Goal: Task Accomplishment & Management: Use online tool/utility

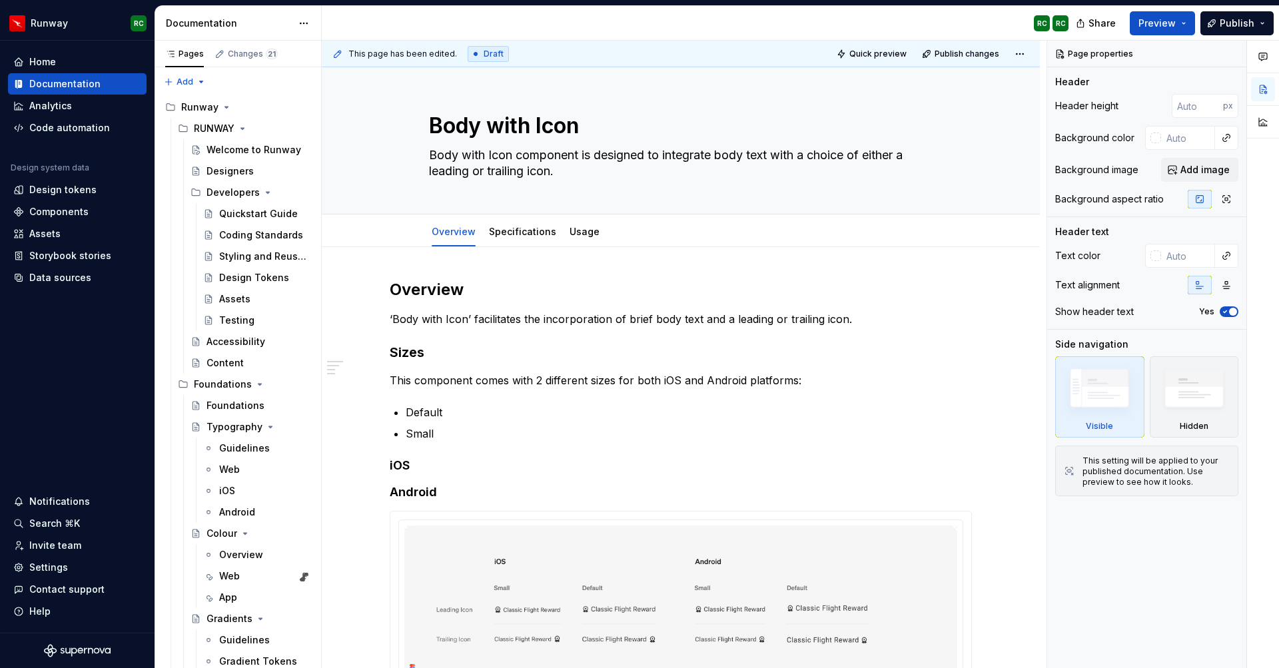
type textarea "*"
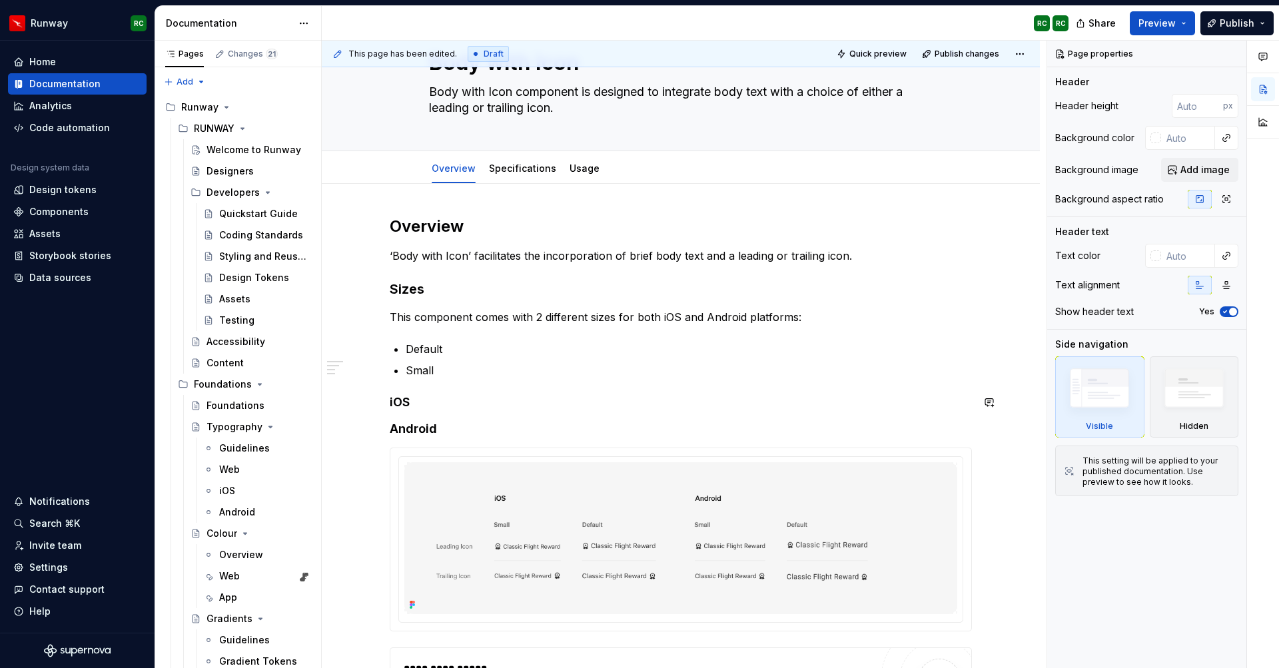
scroll to position [73, 0]
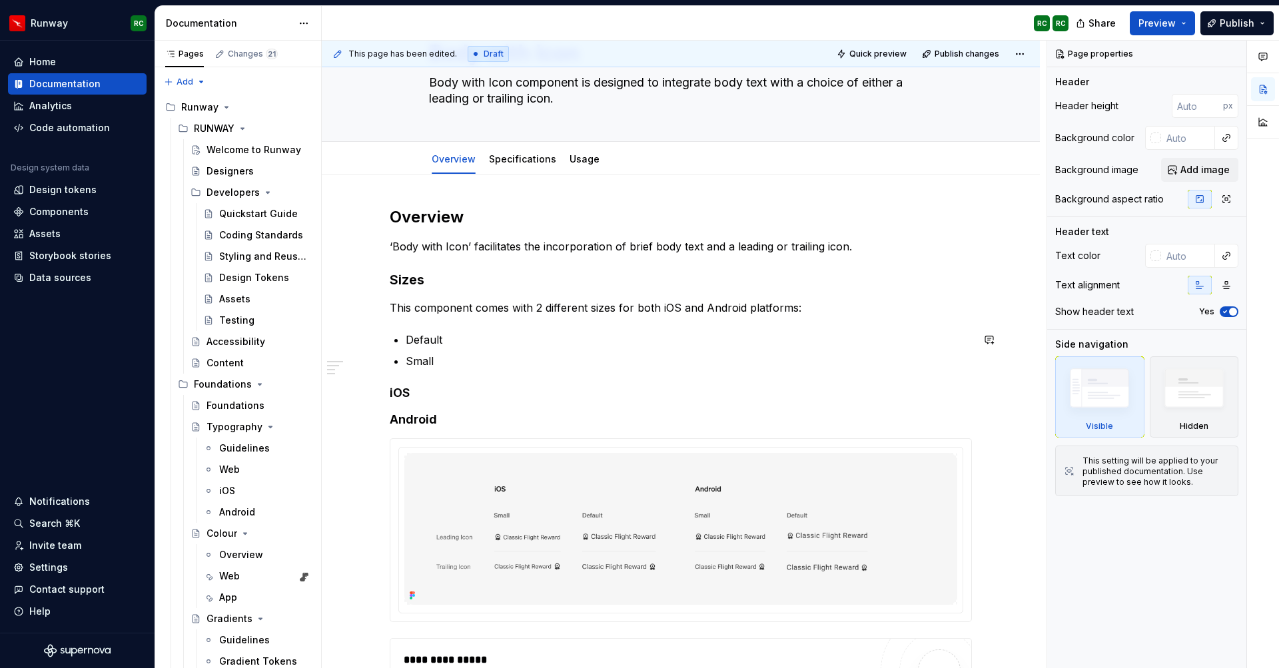
click at [554, 384] on div "**********" at bounding box center [681, 471] width 582 height 529
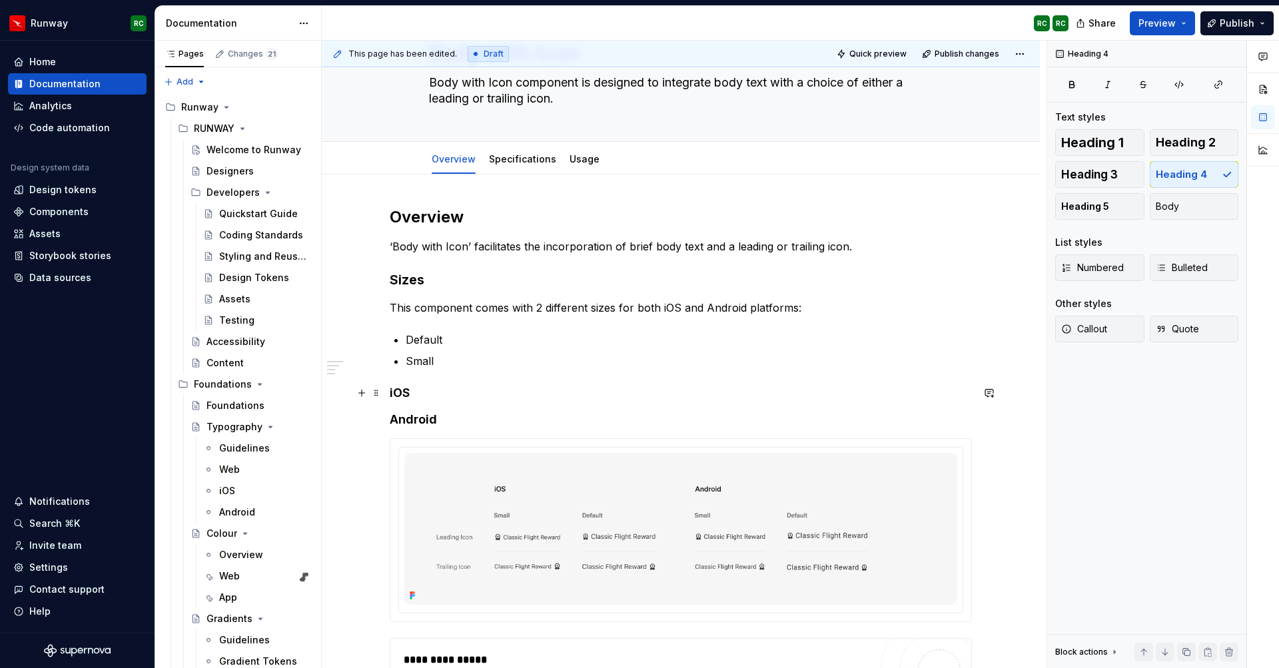
click at [557, 396] on h4 "iOS" at bounding box center [681, 393] width 582 height 16
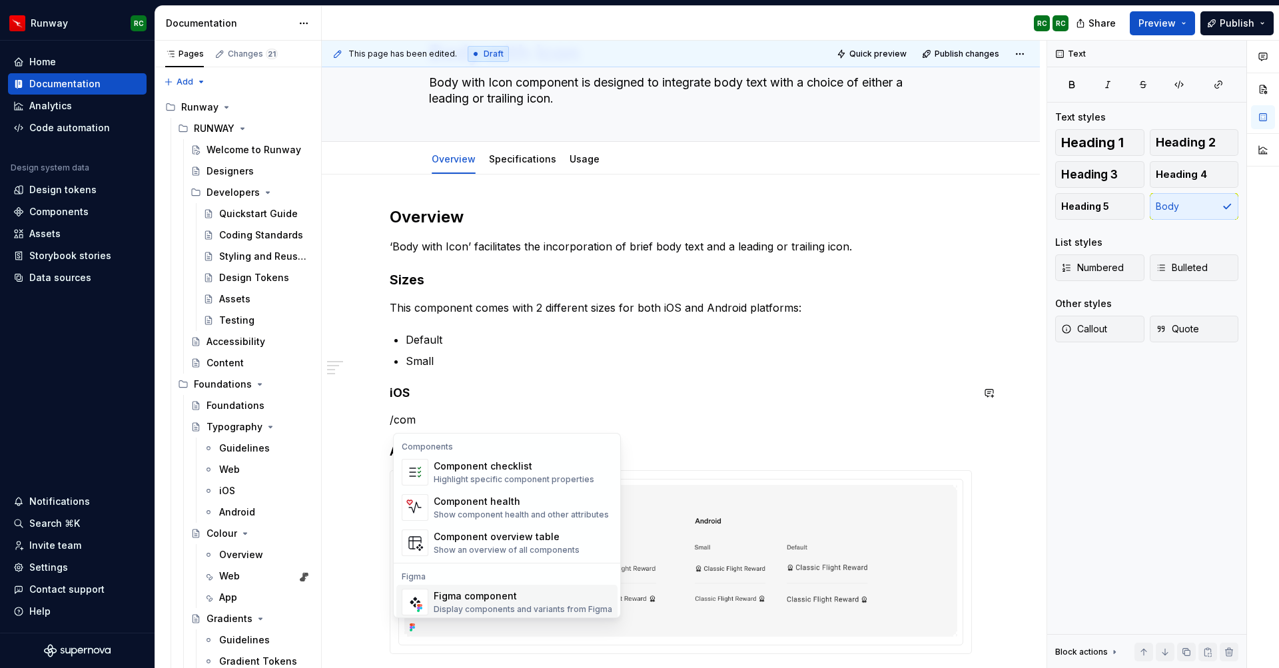
scroll to position [40, 0]
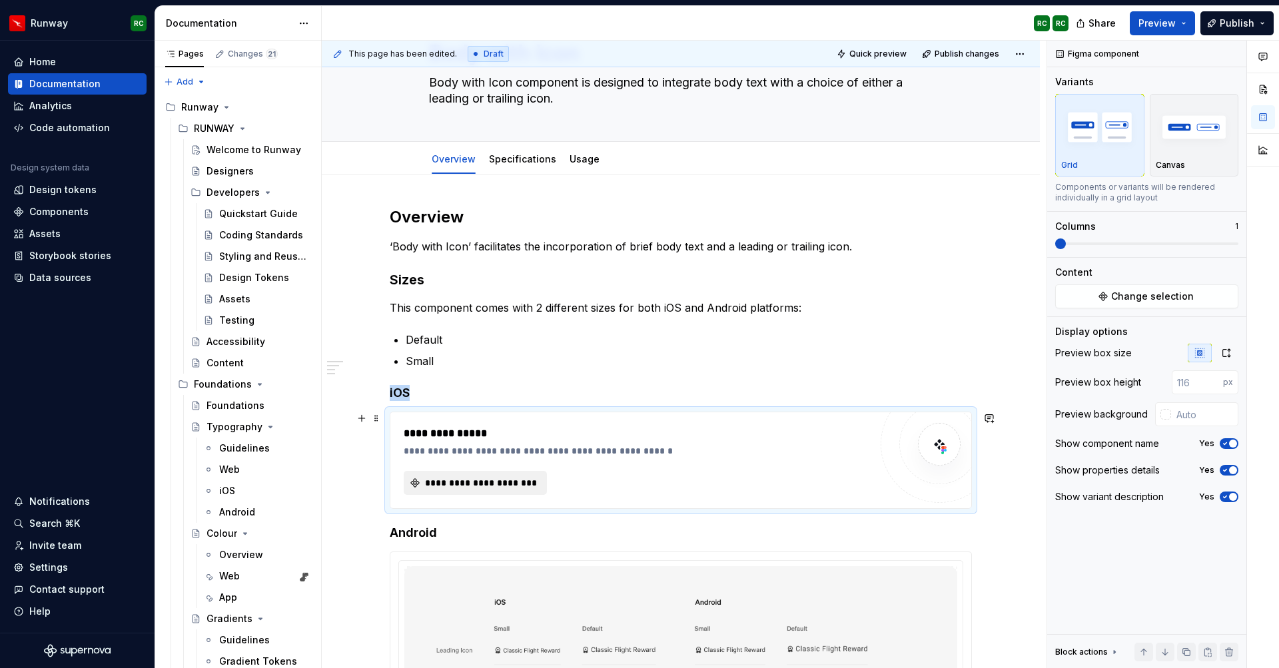
click at [534, 472] on button "**********" at bounding box center [475, 483] width 143 height 24
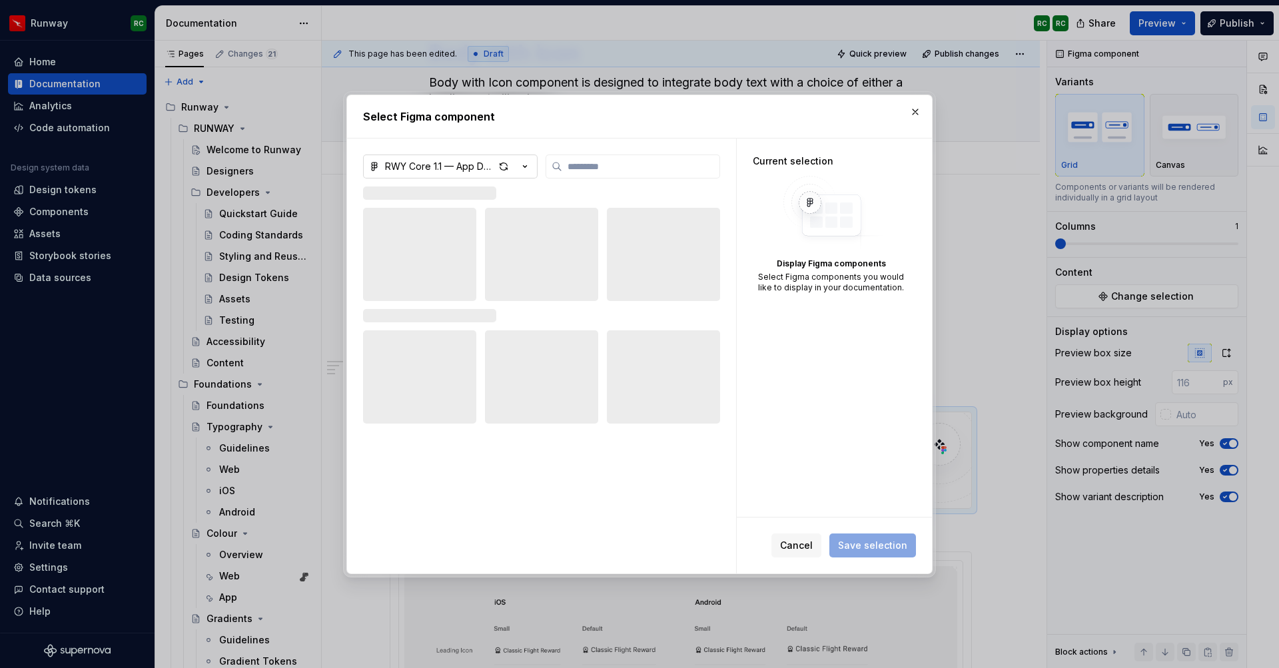
click at [478, 165] on div "RWY Core 1.1 — App Documentation" at bounding box center [439, 166] width 109 height 13
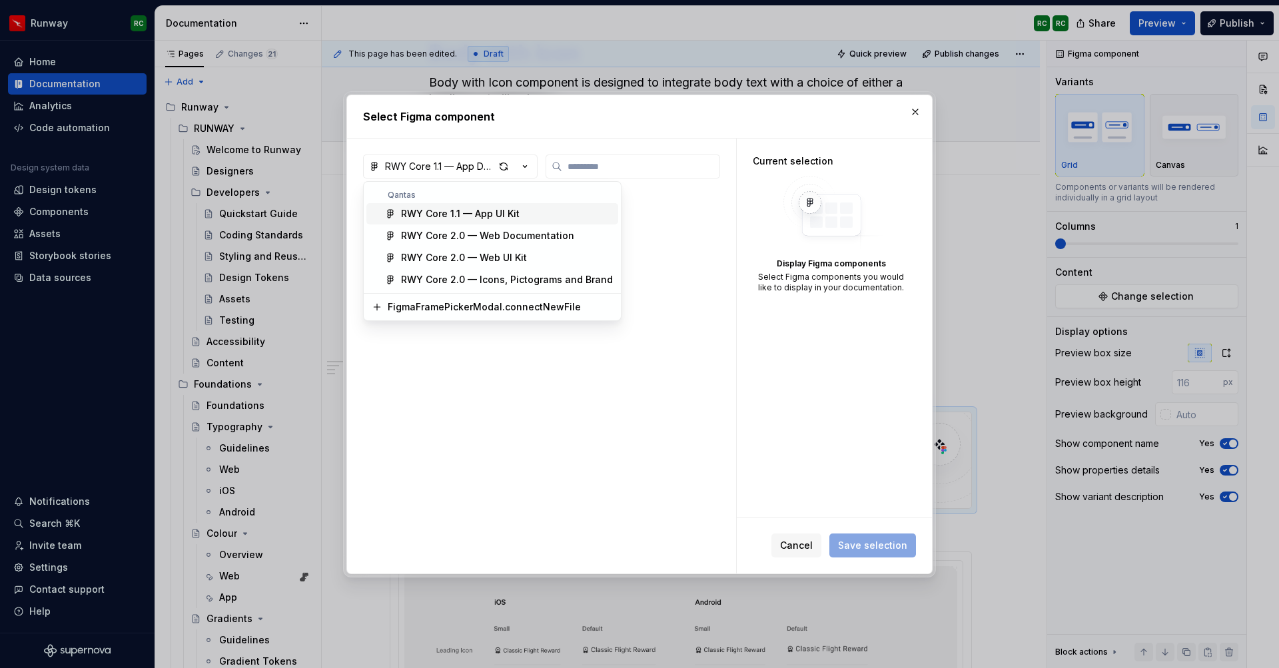
click at [476, 211] on div "RWY Core 1.1 — App UI Kit" at bounding box center [460, 213] width 119 height 13
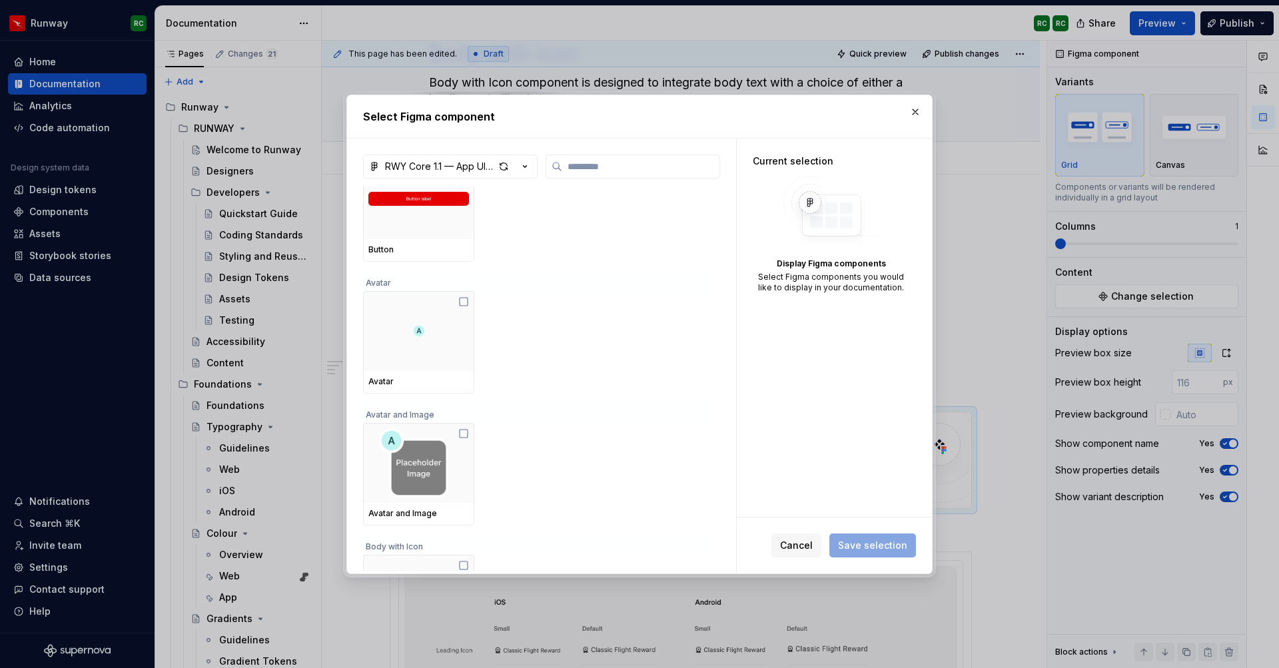
scroll to position [952, 0]
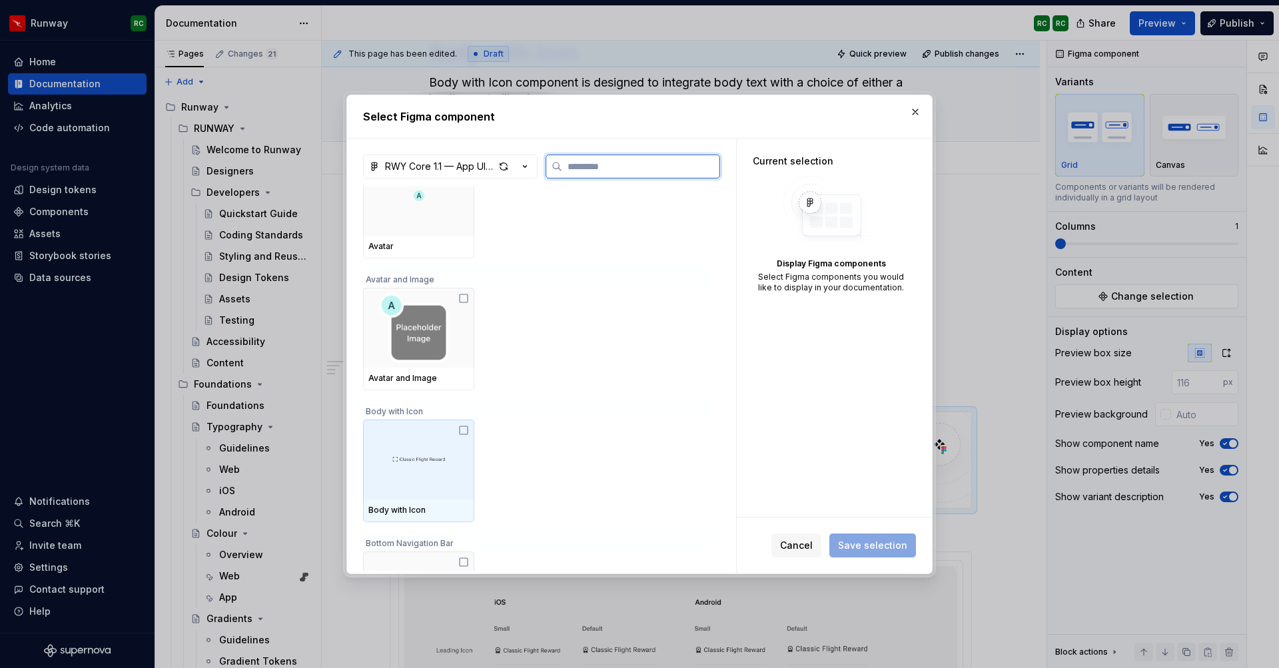
click at [418, 508] on div "Body with Icon" at bounding box center [418, 510] width 101 height 11
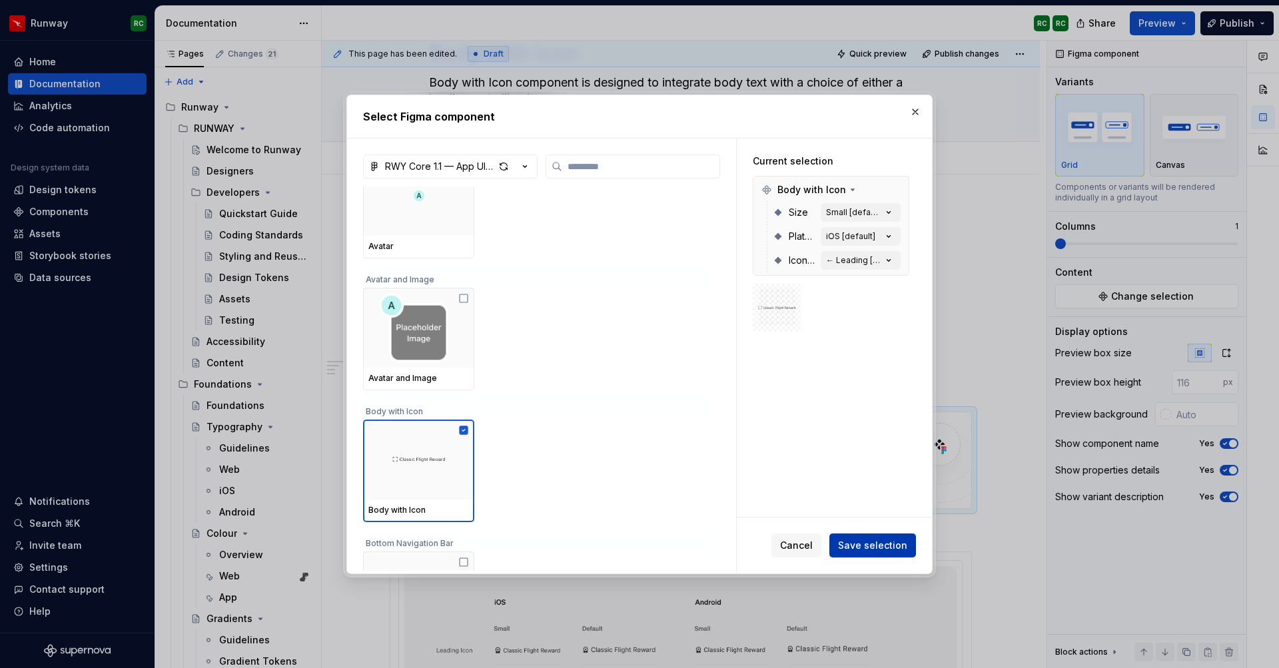
click at [876, 548] on span "Save selection" at bounding box center [872, 545] width 69 height 13
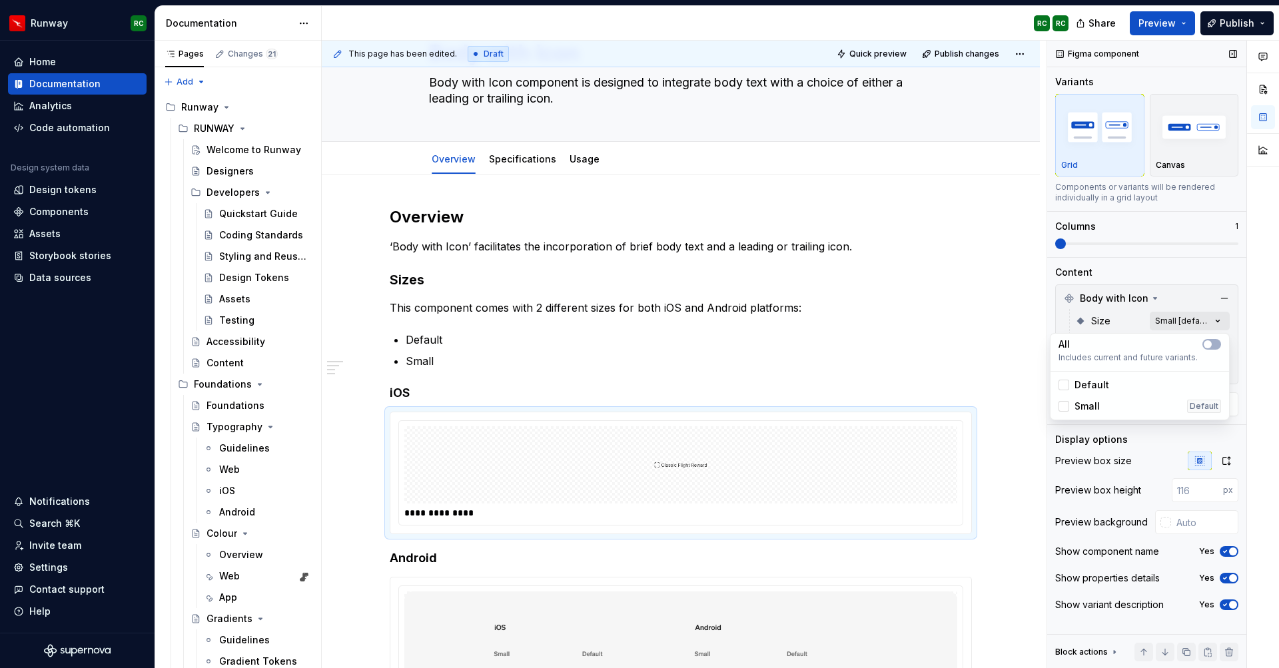
click at [1165, 321] on div "Comments Open comments No comments yet Select ‘Comment’ from the block context …" at bounding box center [1163, 355] width 232 height 628
click at [1107, 386] on span "Default" at bounding box center [1092, 384] width 35 height 13
click at [1083, 402] on span "Small" at bounding box center [1087, 406] width 25 height 13
drag, startPoint x: 1118, startPoint y: 319, endPoint x: 1173, endPoint y: 338, distance: 58.0
click at [1119, 319] on div "Comments Open comments No comments yet Select ‘Comment’ from the block context …" at bounding box center [1163, 355] width 232 height 628
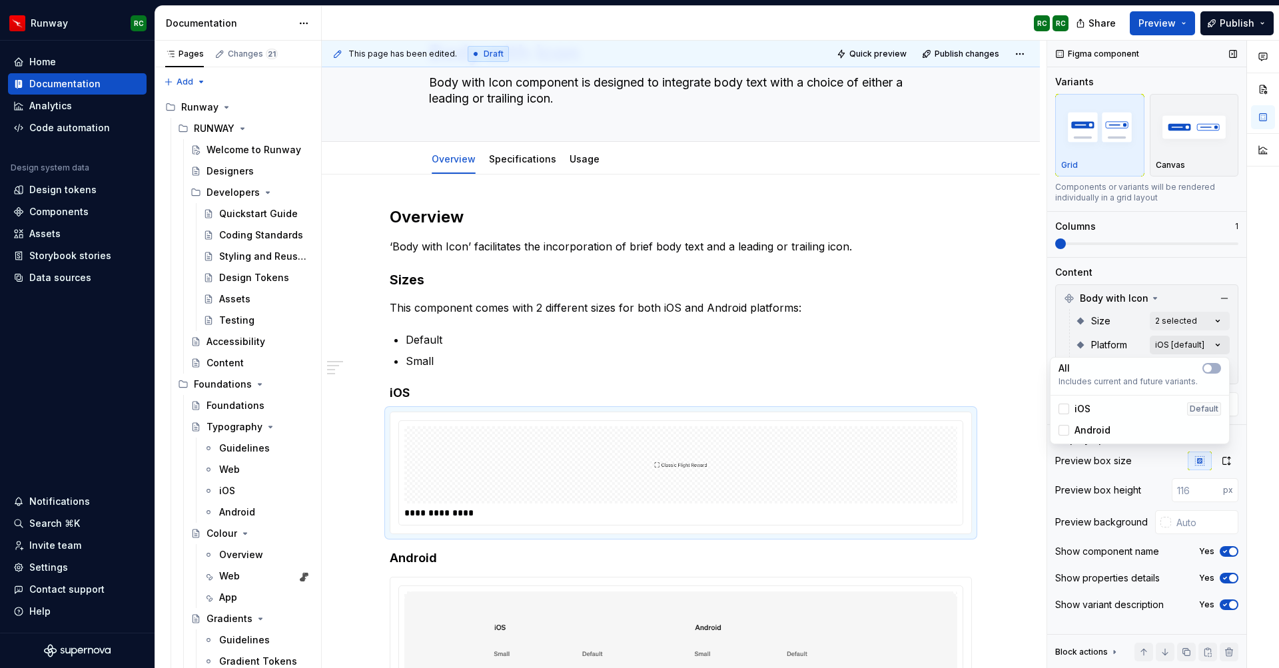
click at [1166, 340] on div "Comments Open comments No comments yet Select ‘Comment’ from the block context …" at bounding box center [1163, 355] width 232 height 628
click at [1107, 403] on div "iOS Default" at bounding box center [1140, 408] width 163 height 13
click at [1098, 428] on span "Android" at bounding box center [1093, 430] width 36 height 13
click at [1109, 333] on div "Comments Open comments No comments yet Select ‘Comment’ from the block context …" at bounding box center [1163, 355] width 232 height 628
click at [1178, 367] on div "Comments Open comments No comments yet Select ‘Comment’ from the block context …" at bounding box center [1163, 355] width 232 height 628
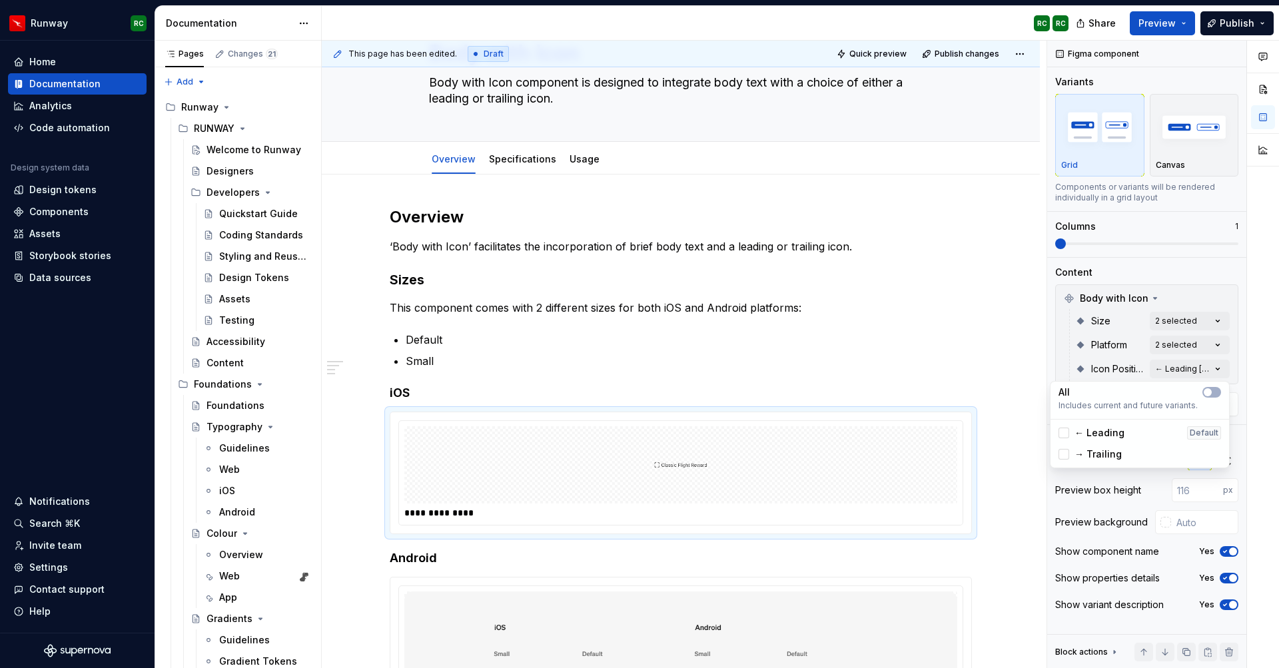
click at [1110, 436] on span "← Leading" at bounding box center [1100, 432] width 50 height 13
click at [1109, 448] on span "→ Trailing" at bounding box center [1098, 454] width 47 height 13
click at [1094, 349] on div "Comments Open comments No comments yet Select ‘Comment’ from the block context …" at bounding box center [1163, 355] width 232 height 628
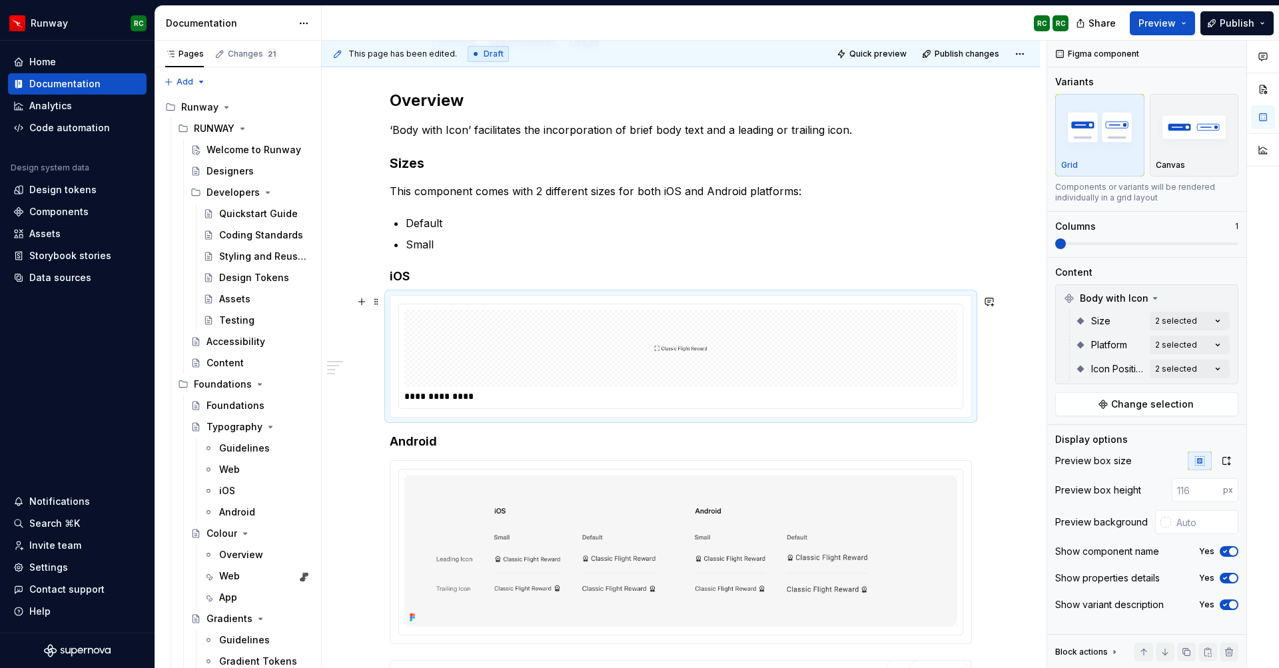
scroll to position [195, 0]
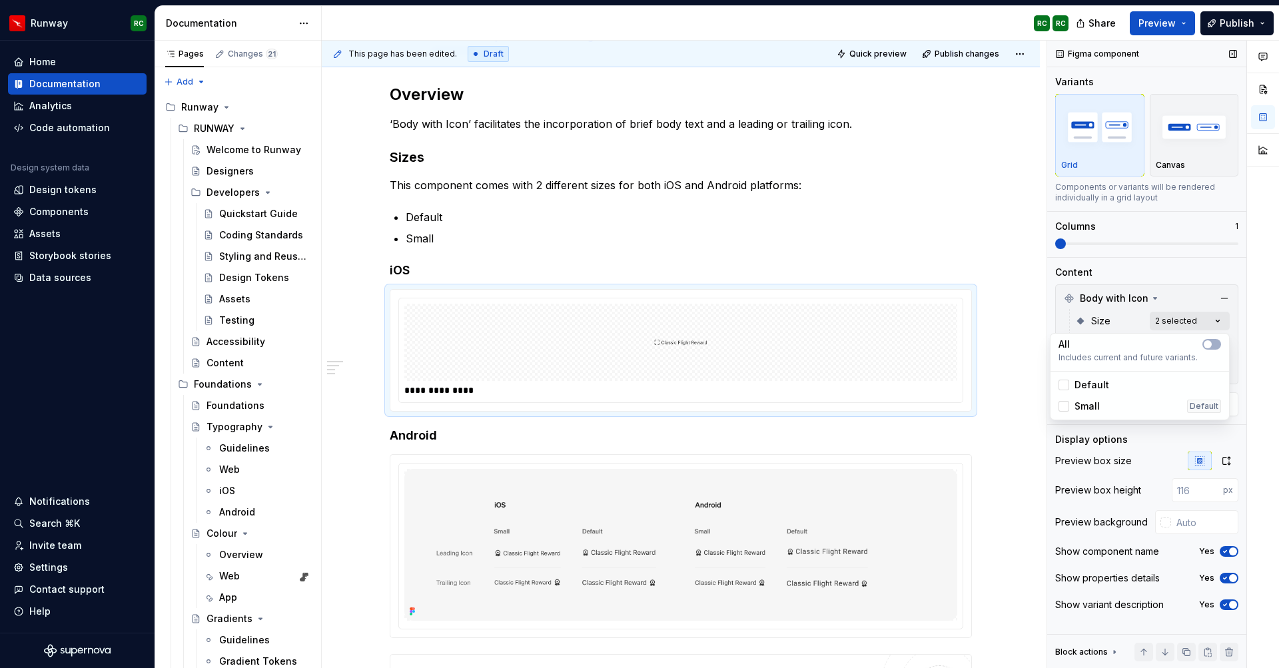
click at [1189, 317] on div "Comments Open comments No comments yet Select ‘Comment’ from the block context …" at bounding box center [1163, 355] width 232 height 628
click at [1181, 321] on div "Comments Open comments No comments yet Select ‘Comment’ from the block context …" at bounding box center [1163, 355] width 232 height 628
click at [1173, 324] on div "Comments Open comments No comments yet Select ‘Comment’ from the block context …" at bounding box center [1163, 355] width 232 height 628
click at [1176, 320] on div "Comments Open comments No comments yet Select ‘Comment’ from the block context …" at bounding box center [1163, 355] width 232 height 628
click at [1175, 343] on div "Comments Open comments No comments yet Select ‘Comment’ from the block context …" at bounding box center [1163, 355] width 232 height 628
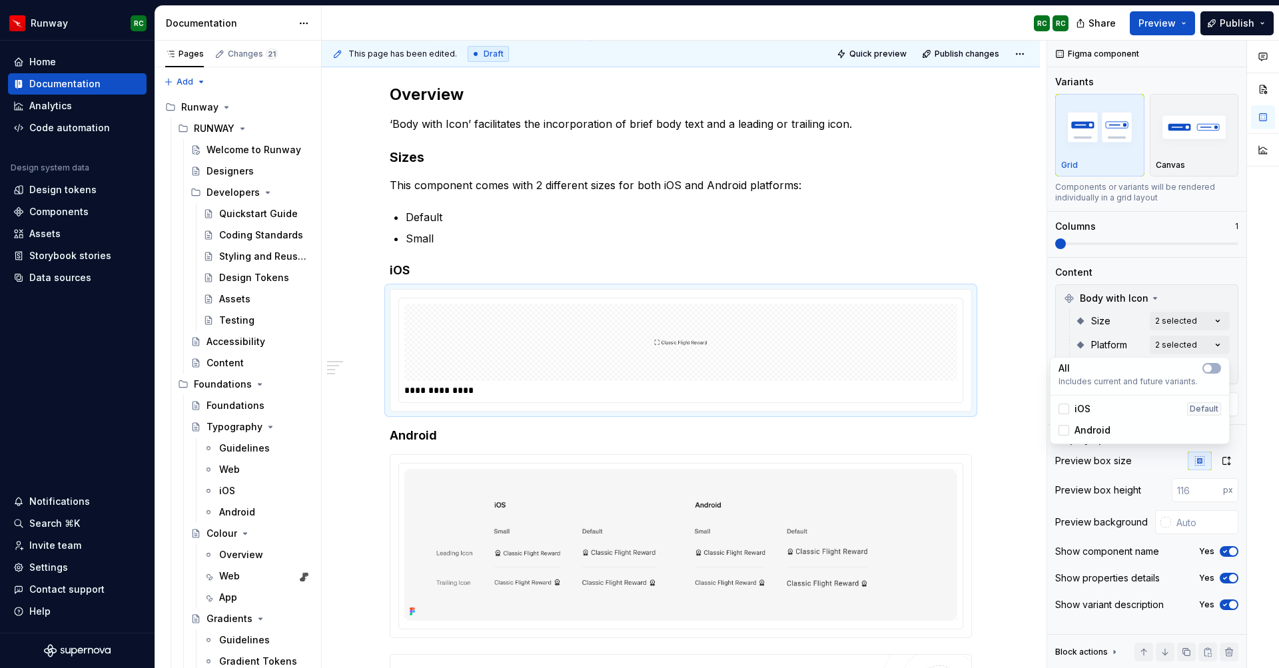
click at [1090, 426] on span "Android" at bounding box center [1093, 430] width 36 height 13
click at [1129, 339] on div "Comments Open comments No comments yet Select ‘Comment’ from the block context …" at bounding box center [1163, 355] width 232 height 628
click at [1173, 370] on div "Comments Open comments No comments yet Select ‘Comment’ from the block context …" at bounding box center [1163, 355] width 232 height 628
click at [1095, 432] on span "← Leading" at bounding box center [1100, 432] width 50 height 13
click at [1117, 434] on span "← Leading" at bounding box center [1100, 432] width 50 height 13
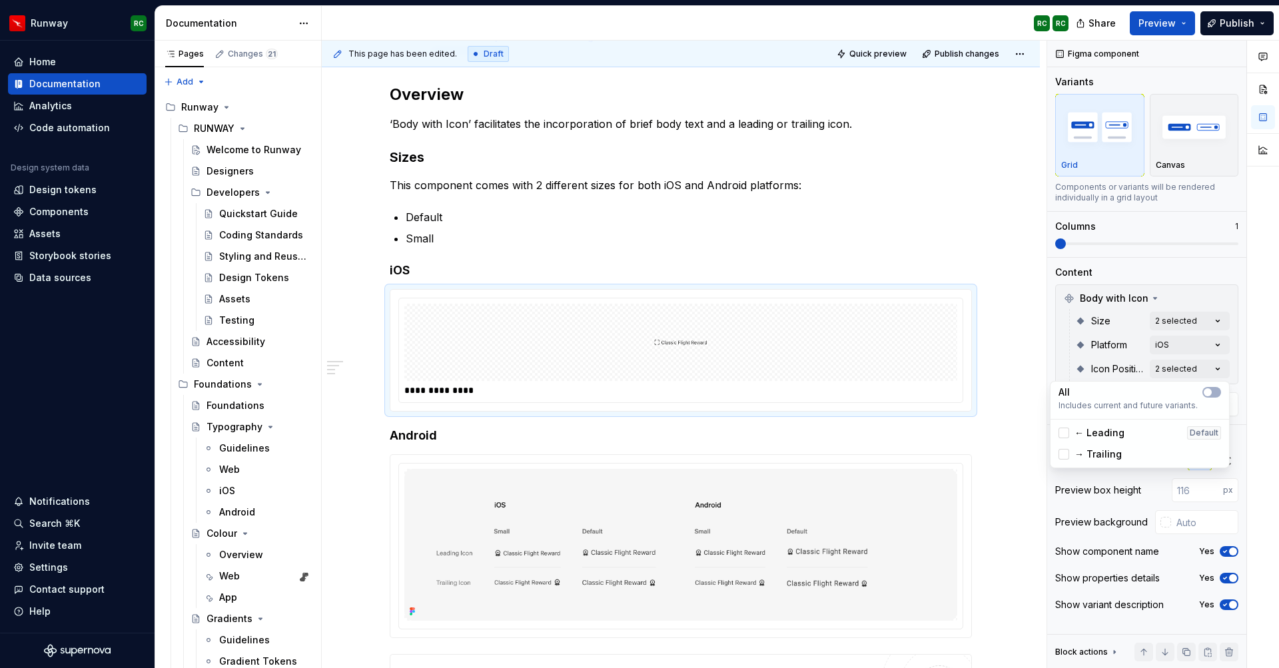
click at [1105, 452] on span "→ Trailing" at bounding box center [1098, 454] width 47 height 13
click at [1068, 346] on div "Comments Open comments No comments yet Select ‘Comment’ from the block context …" at bounding box center [1163, 355] width 232 height 628
click at [1190, 650] on button "button" at bounding box center [1186, 652] width 19 height 19
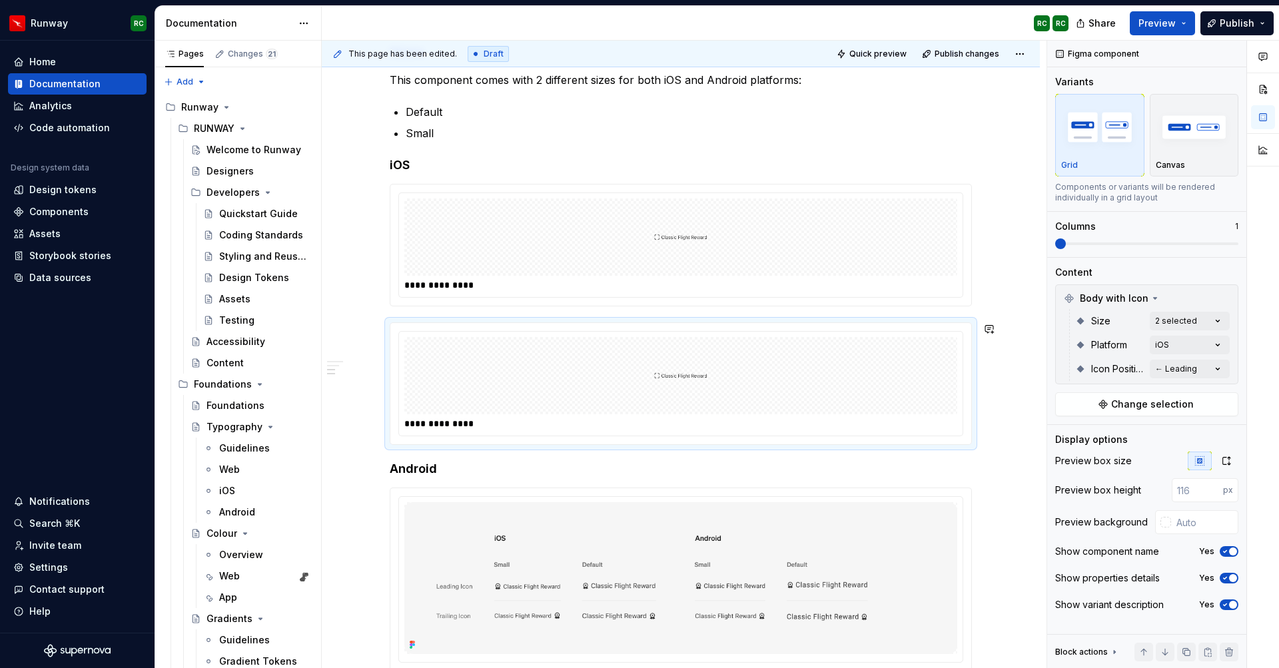
scroll to position [384, 0]
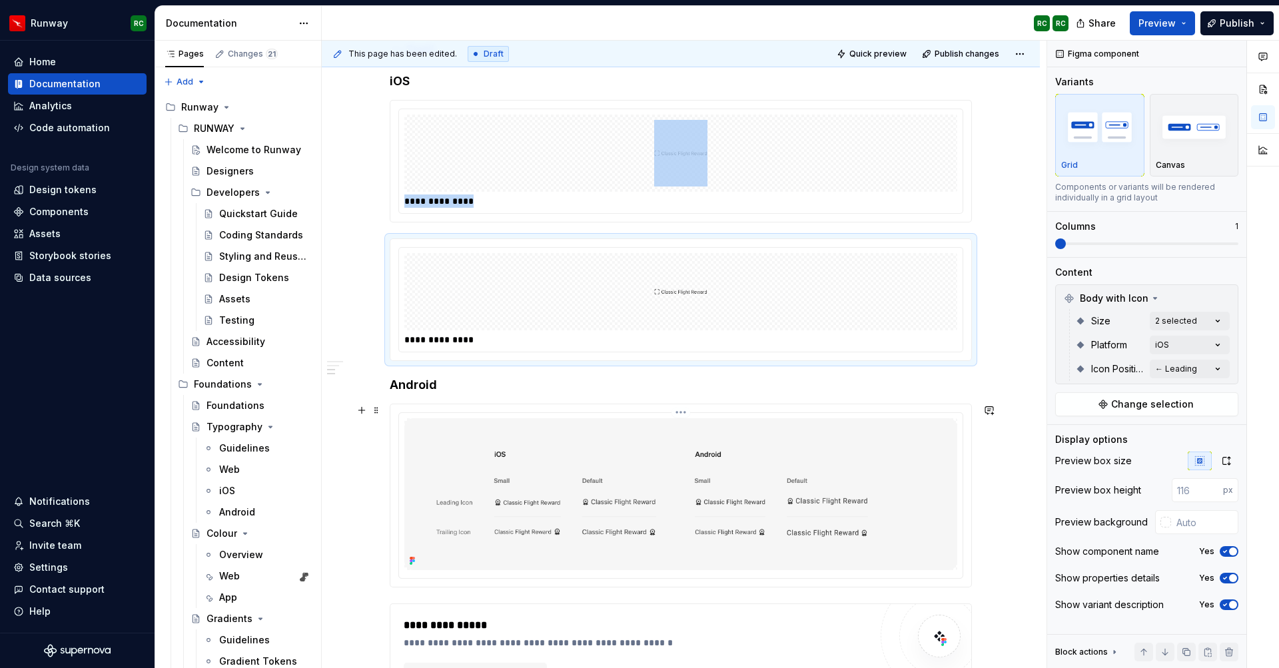
drag, startPoint x: 578, startPoint y: 296, endPoint x: 512, endPoint y: 414, distance: 135.4
click at [515, 417] on div "**********" at bounding box center [681, 298] width 582 height 806
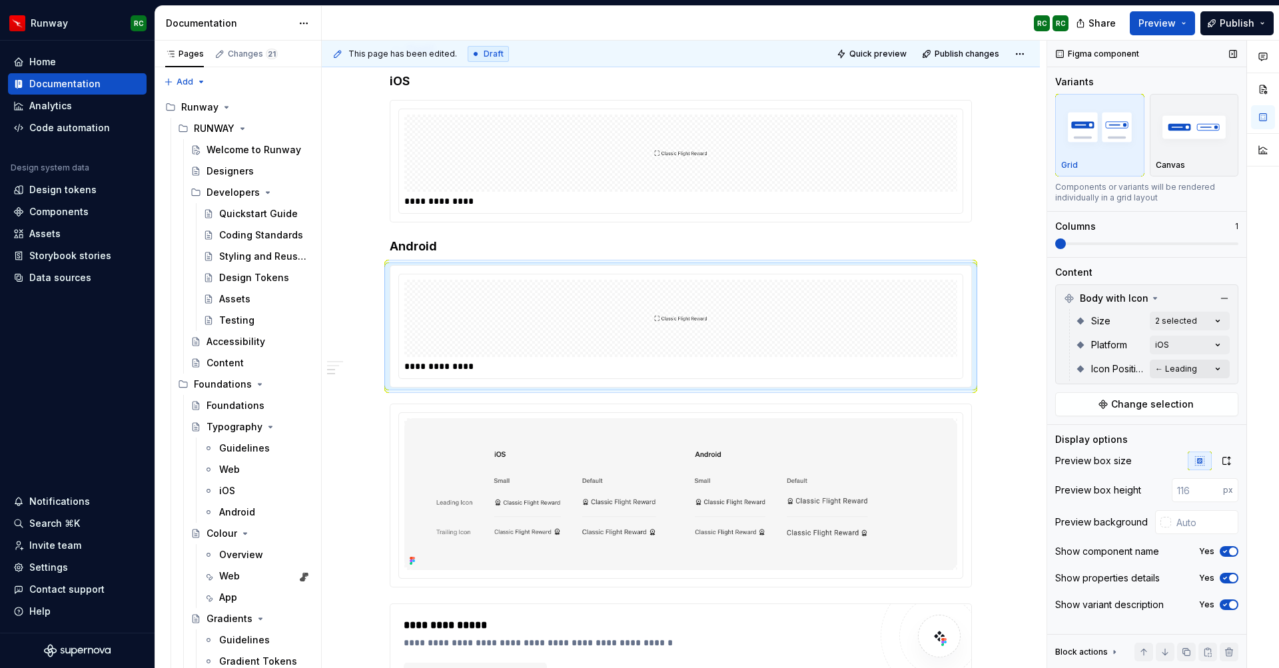
click at [1163, 373] on div "← Leading" at bounding box center [1176, 369] width 42 height 11
click at [1175, 315] on div "Comments Open comments No comments yet Select ‘Comment’ from the block context …" at bounding box center [1163, 355] width 232 height 628
click at [1166, 323] on div "Comments Open comments No comments yet Select ‘Comment’ from the block context …" at bounding box center [1163, 355] width 232 height 628
click at [1161, 343] on div "Comments Open comments No comments yet Select ‘Comment’ from the block context …" at bounding box center [1163, 355] width 232 height 628
click at [1103, 410] on div "iOS Default" at bounding box center [1140, 408] width 163 height 13
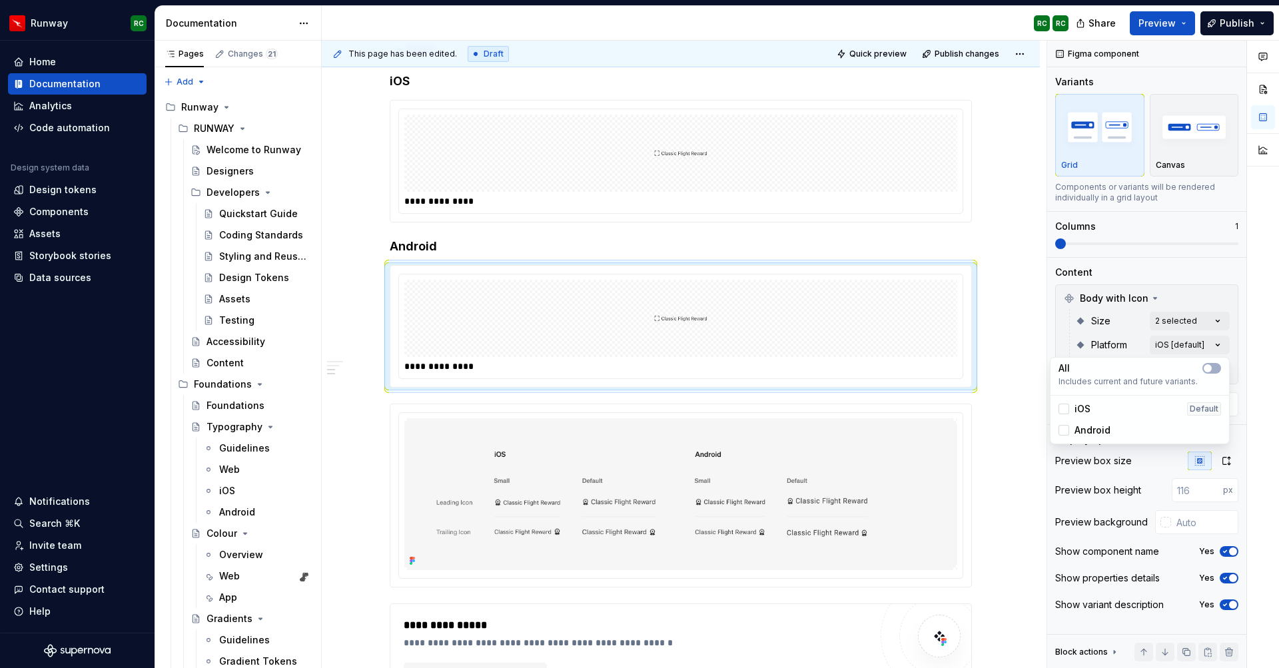
click at [1102, 431] on span "Android" at bounding box center [1093, 430] width 36 height 13
click at [1103, 341] on div "Comments Open comments No comments yet Select ‘Comment’ from the block context …" at bounding box center [1163, 355] width 232 height 628
click at [735, 341] on div at bounding box center [680, 318] width 553 height 77
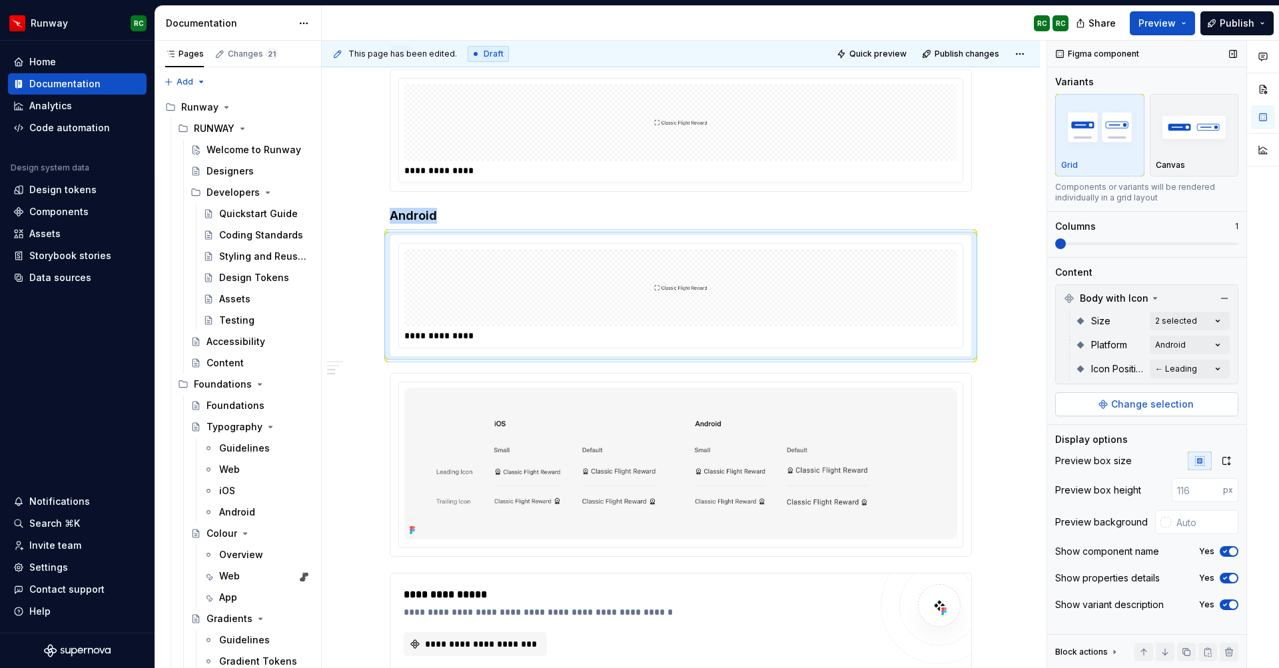
click at [1168, 405] on span "Change selection" at bounding box center [1152, 404] width 83 height 13
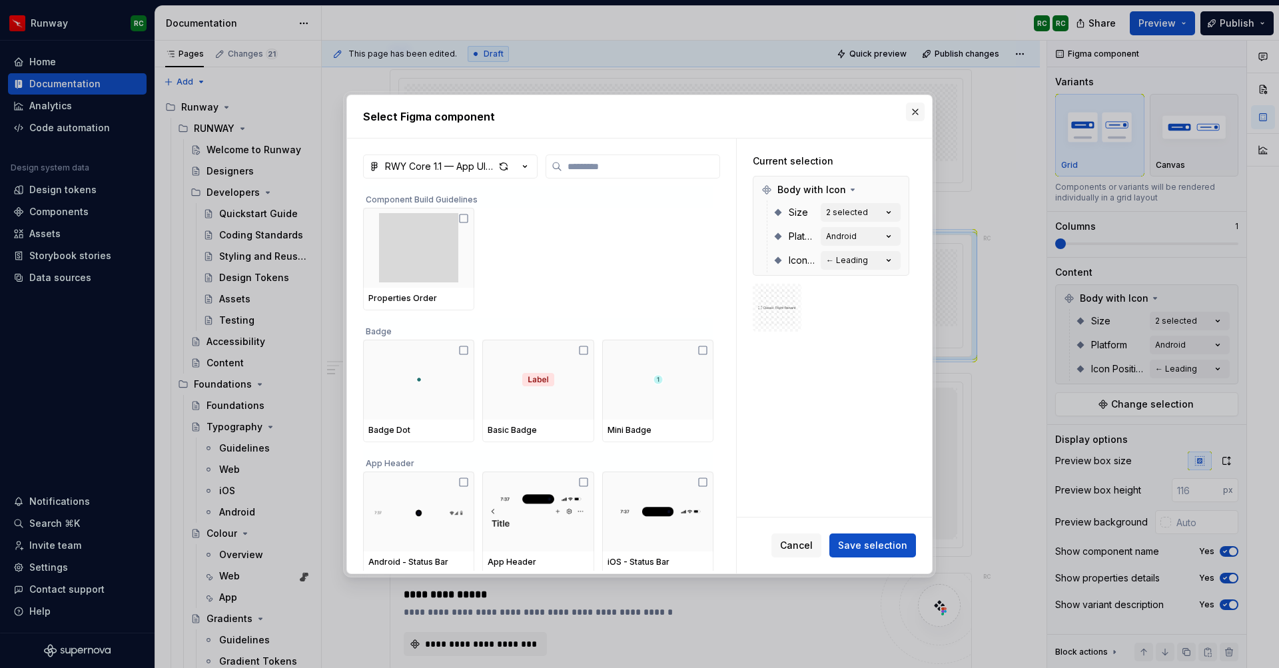
click at [915, 111] on button "button" at bounding box center [915, 112] width 19 height 19
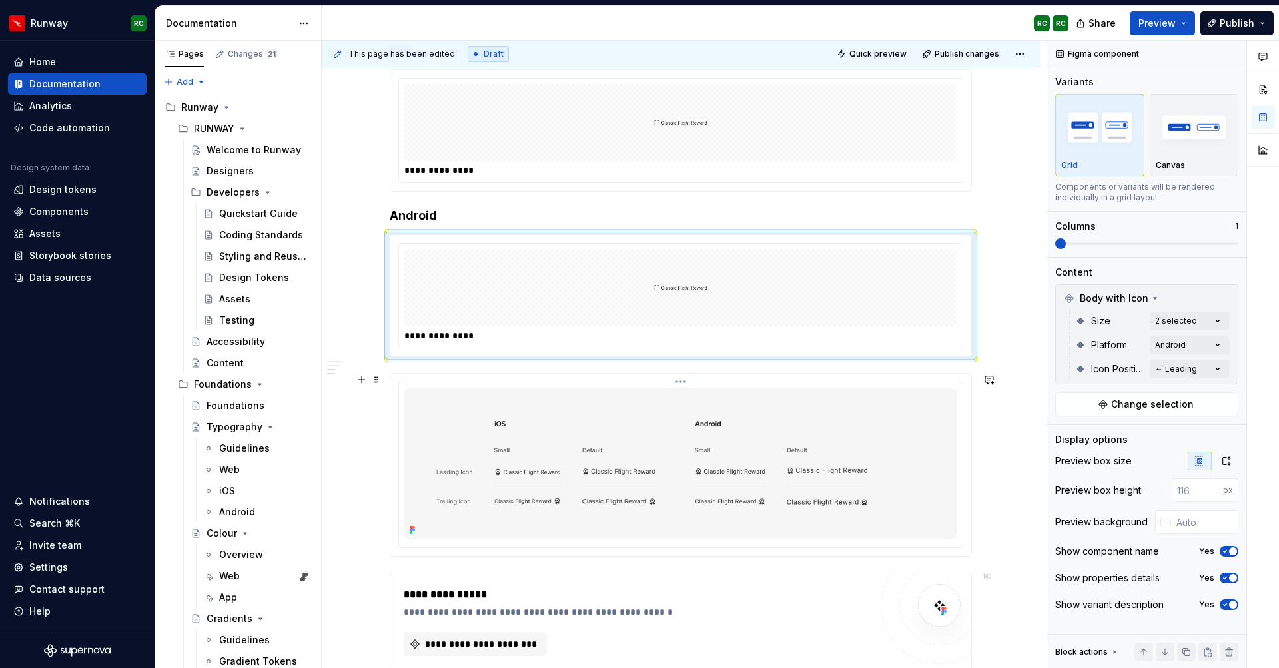
click at [727, 425] on img at bounding box center [680, 464] width 553 height 152
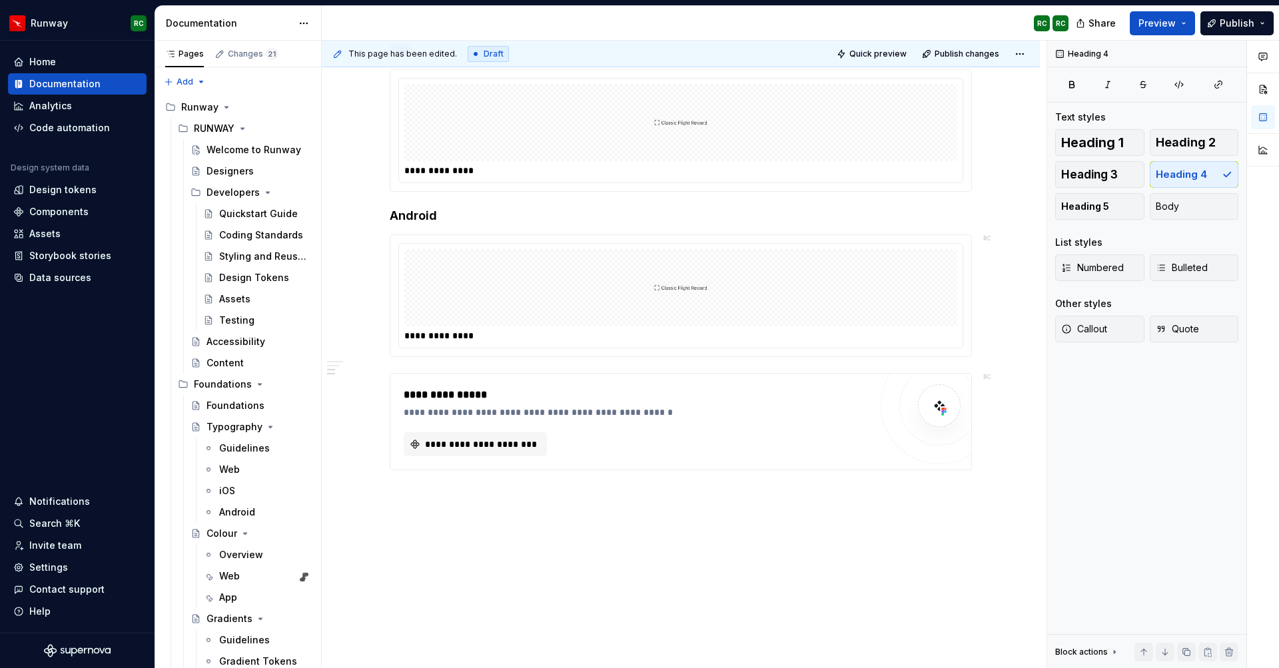
scroll to position [349, 0]
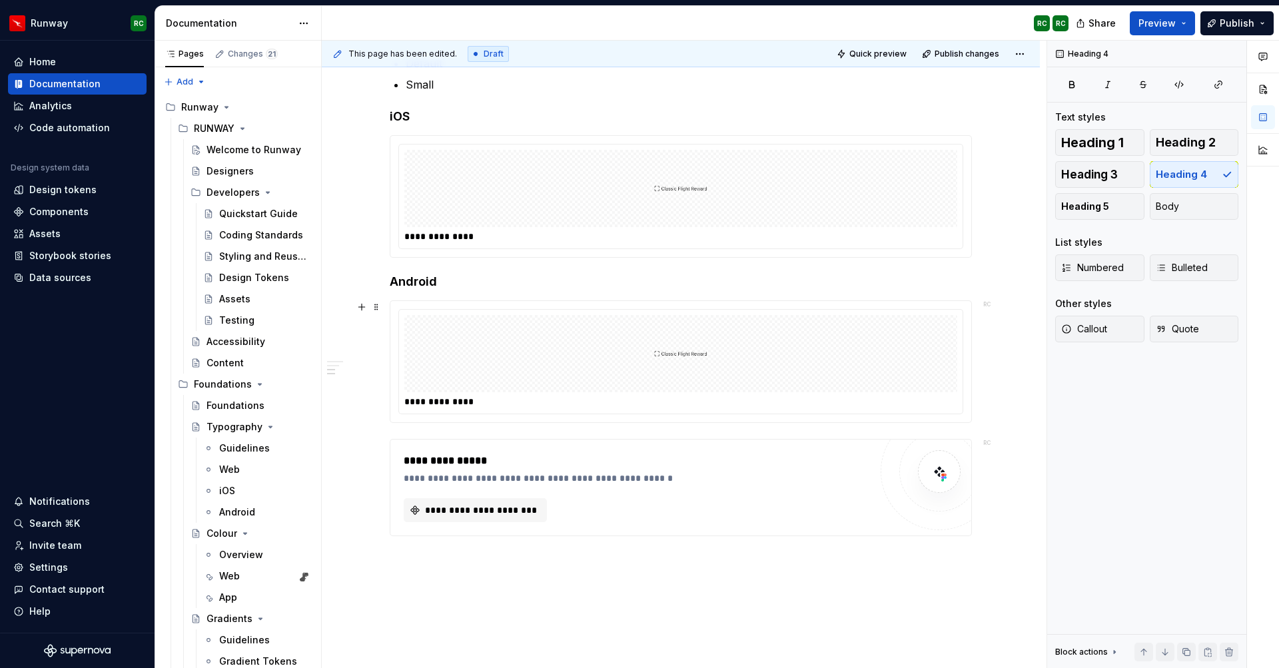
click at [728, 372] on div at bounding box center [680, 353] width 553 height 77
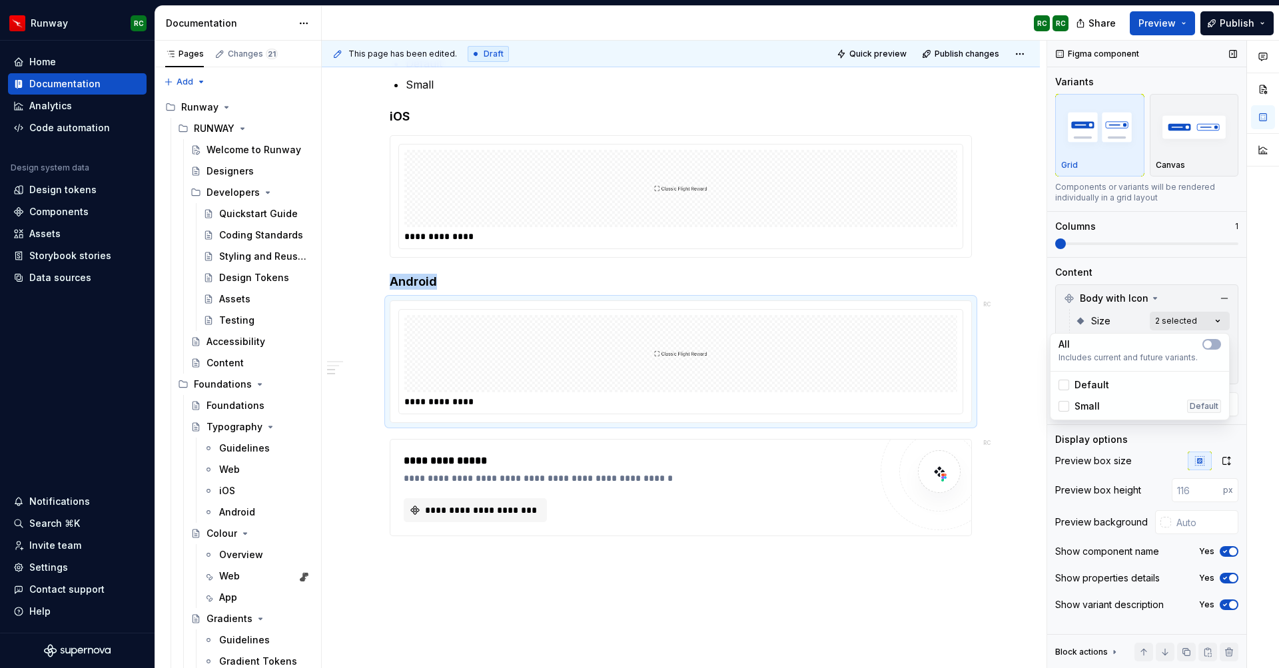
click at [1175, 321] on div "Comments Open comments No comments yet Select ‘Comment’ from the block context …" at bounding box center [1163, 355] width 232 height 628
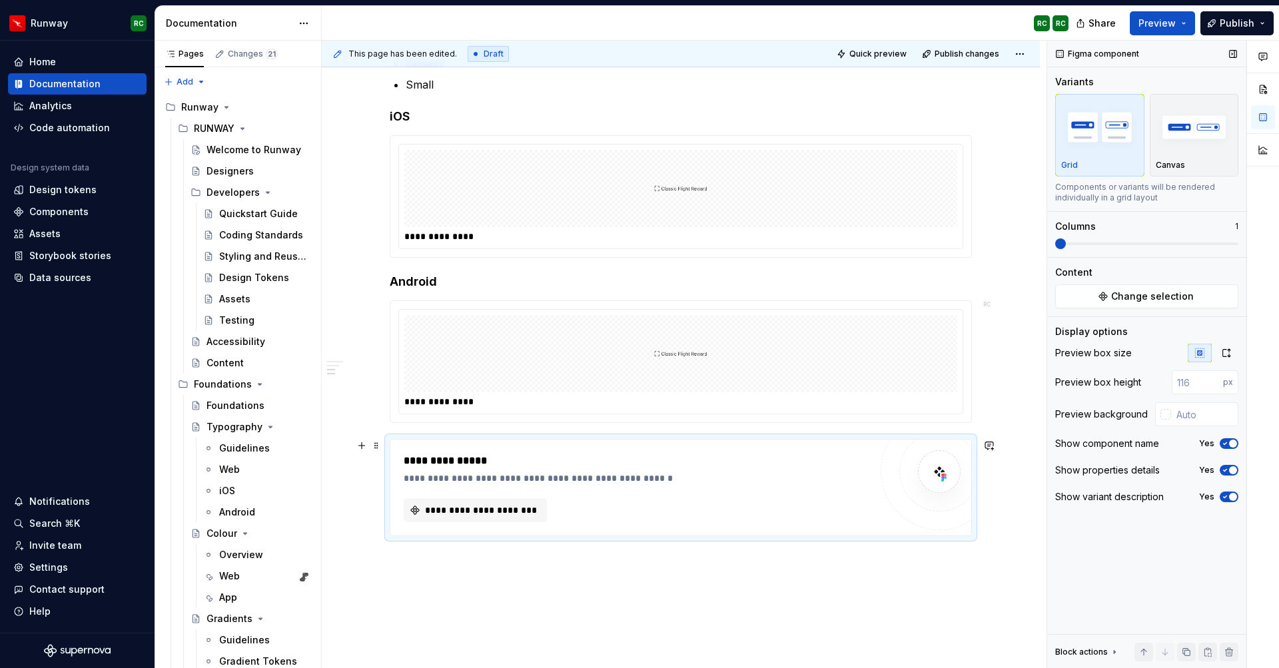
click at [566, 523] on div "**********" at bounding box center [680, 488] width 581 height 96
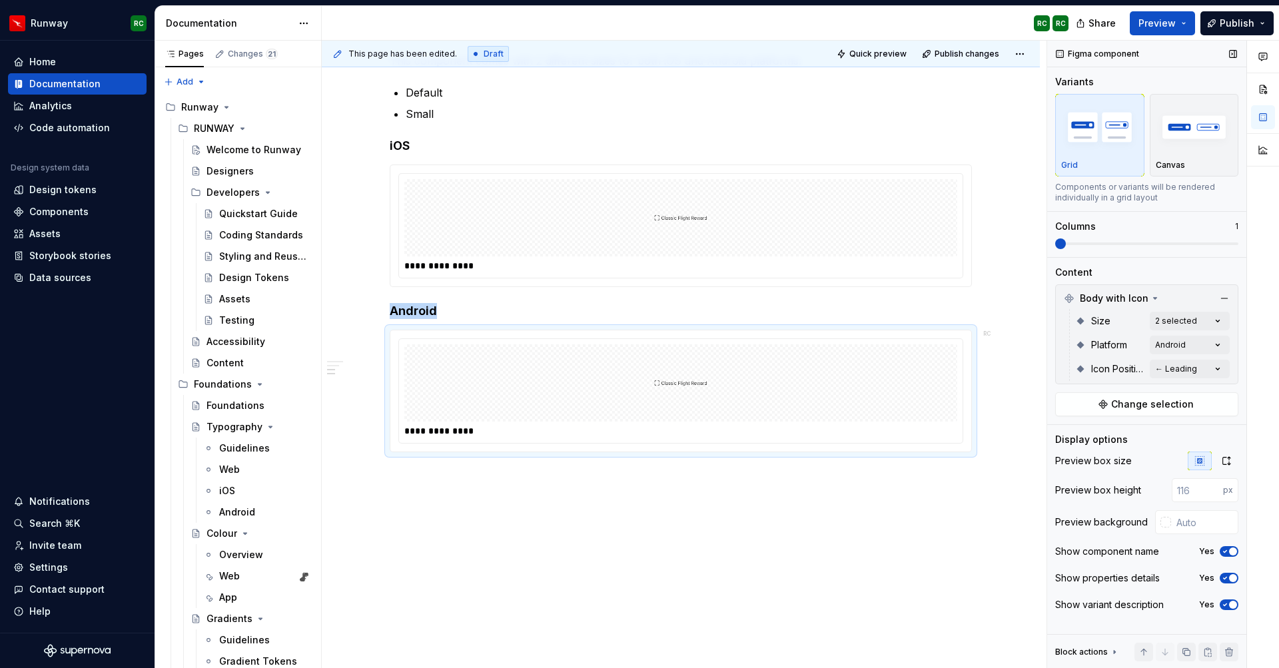
scroll to position [320, 0]
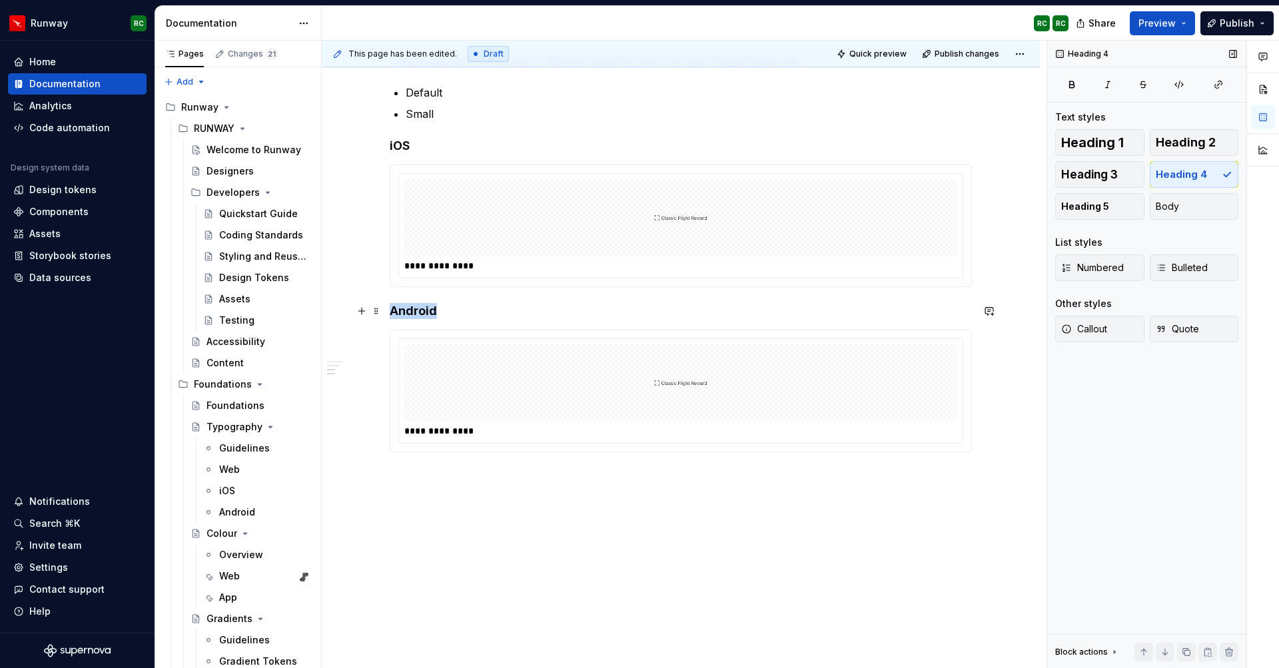
click at [540, 303] on h4 "Android" at bounding box center [681, 311] width 582 height 16
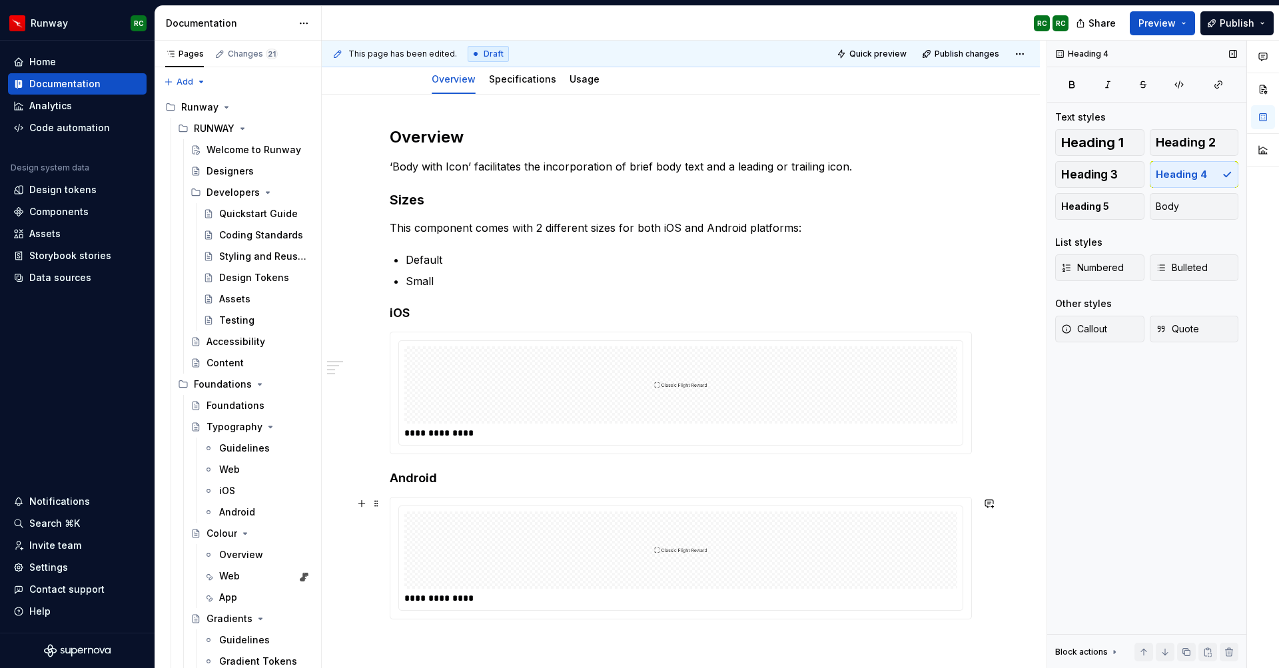
scroll to position [153, 0]
click at [619, 227] on p "This component comes with 2 different sizes for both iOS and Android platforms:" at bounding box center [681, 227] width 582 height 16
click at [714, 303] on div "**********" at bounding box center [681, 372] width 582 height 493
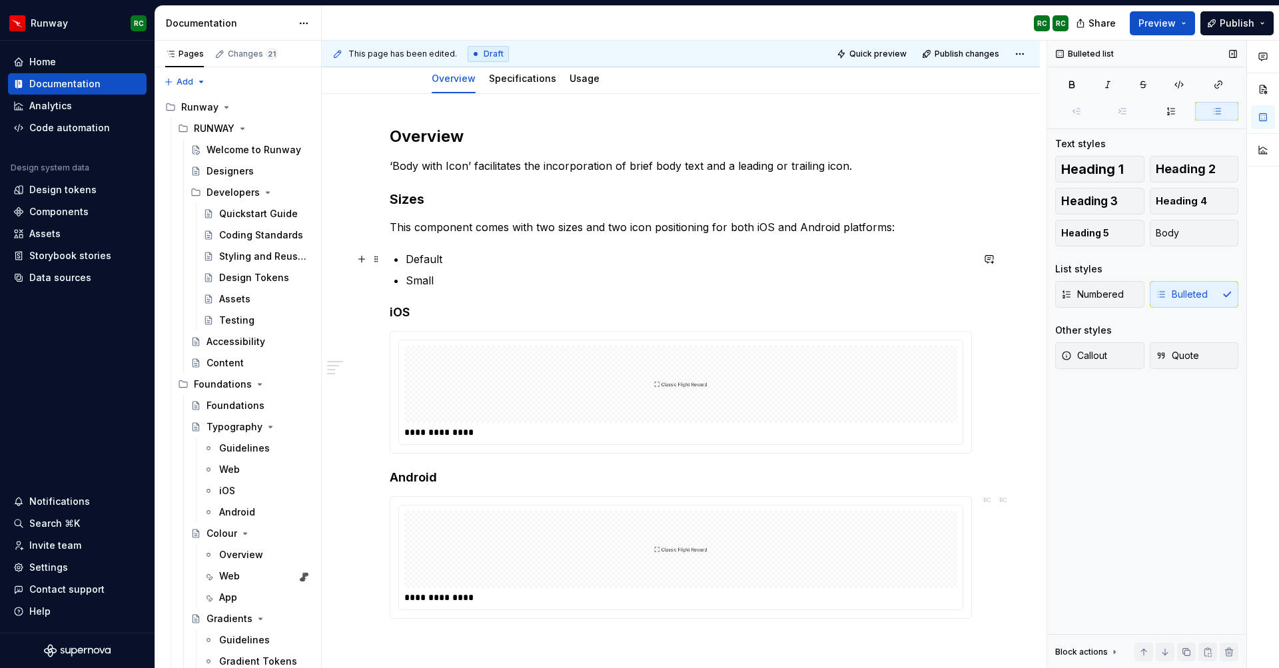
click at [459, 265] on p "Default" at bounding box center [689, 259] width 566 height 16
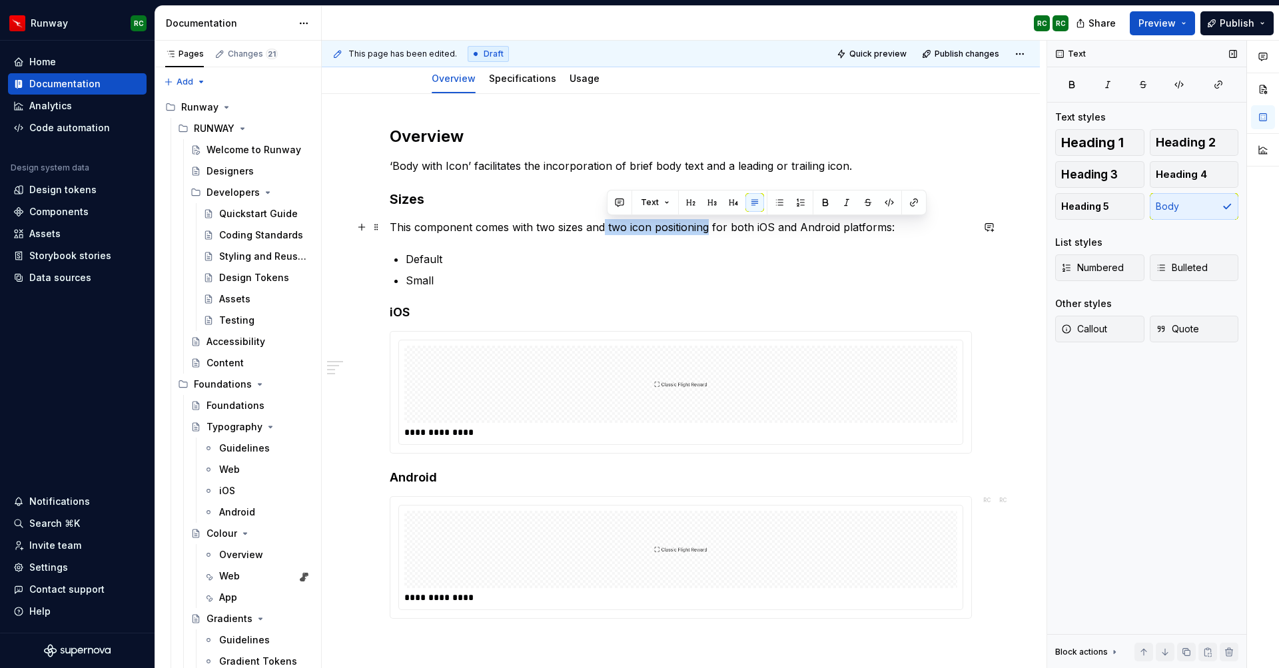
drag, startPoint x: 712, startPoint y: 225, endPoint x: 608, endPoint y: 228, distance: 104.6
click at [608, 228] on p "This component comes with two sizes and two icon positioning for both iOS and A…" at bounding box center [681, 227] width 582 height 16
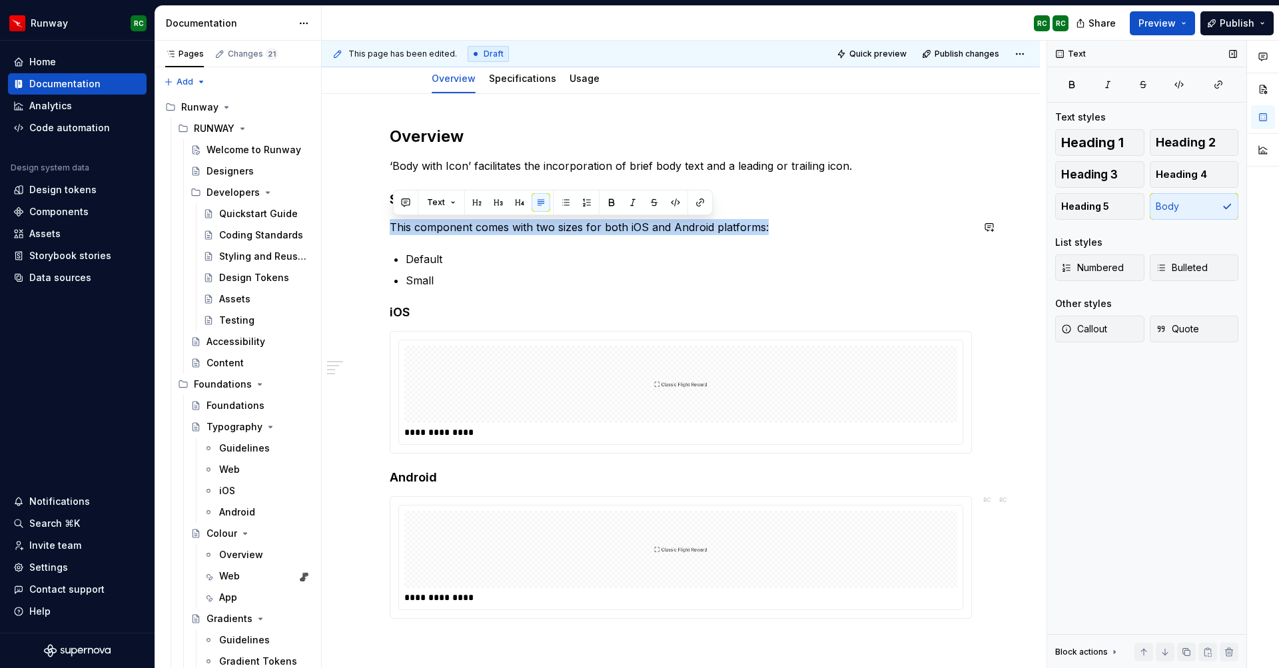
copy p "This component comes with two sizes for both iOS and Android platforms:"
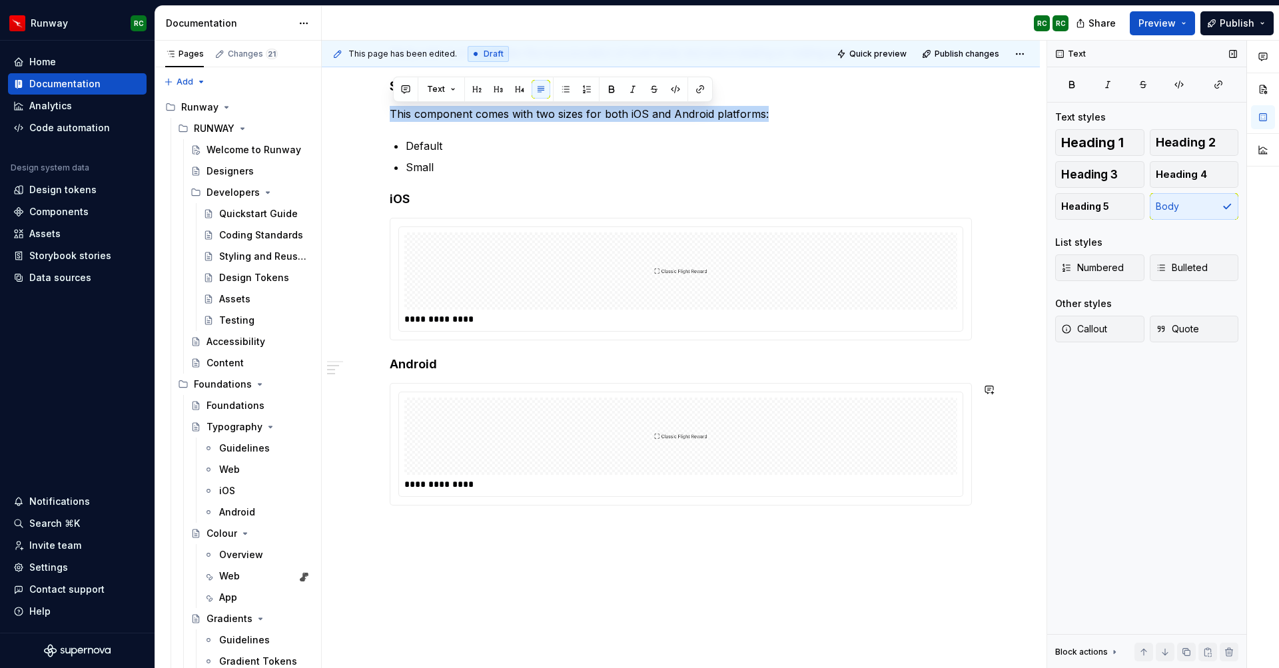
click at [460, 522] on div "**********" at bounding box center [681, 352] width 718 height 742
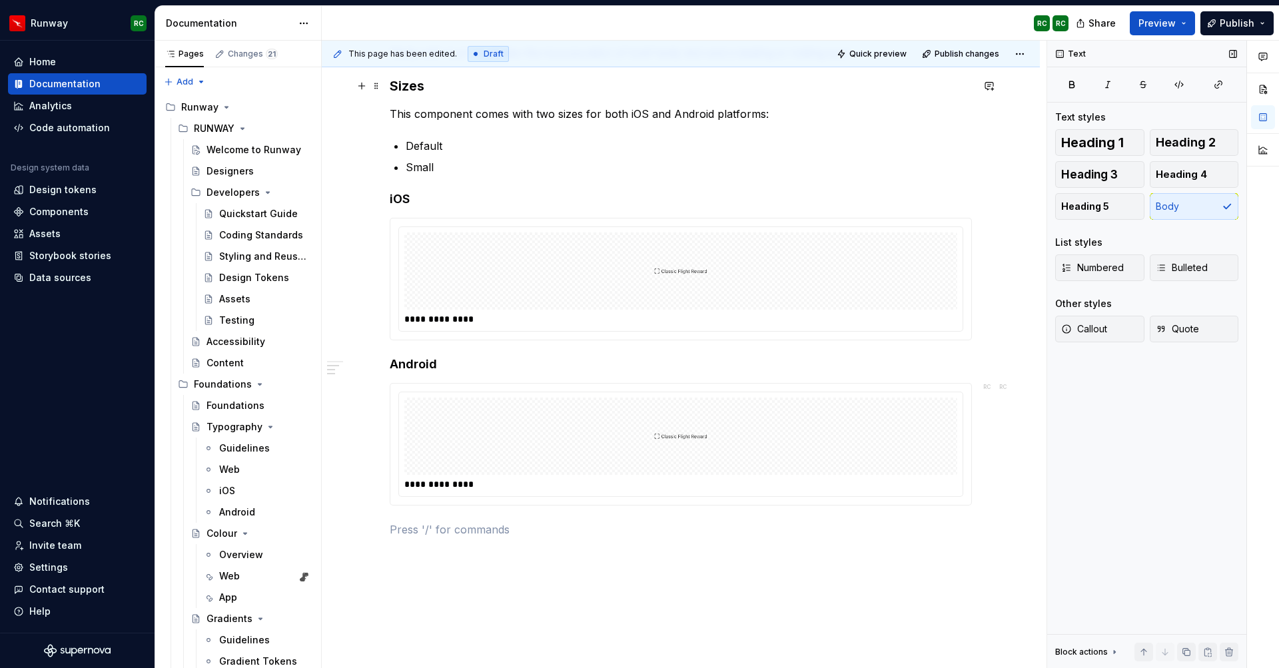
click at [418, 83] on div "**********" at bounding box center [681, 275] width 582 height 525
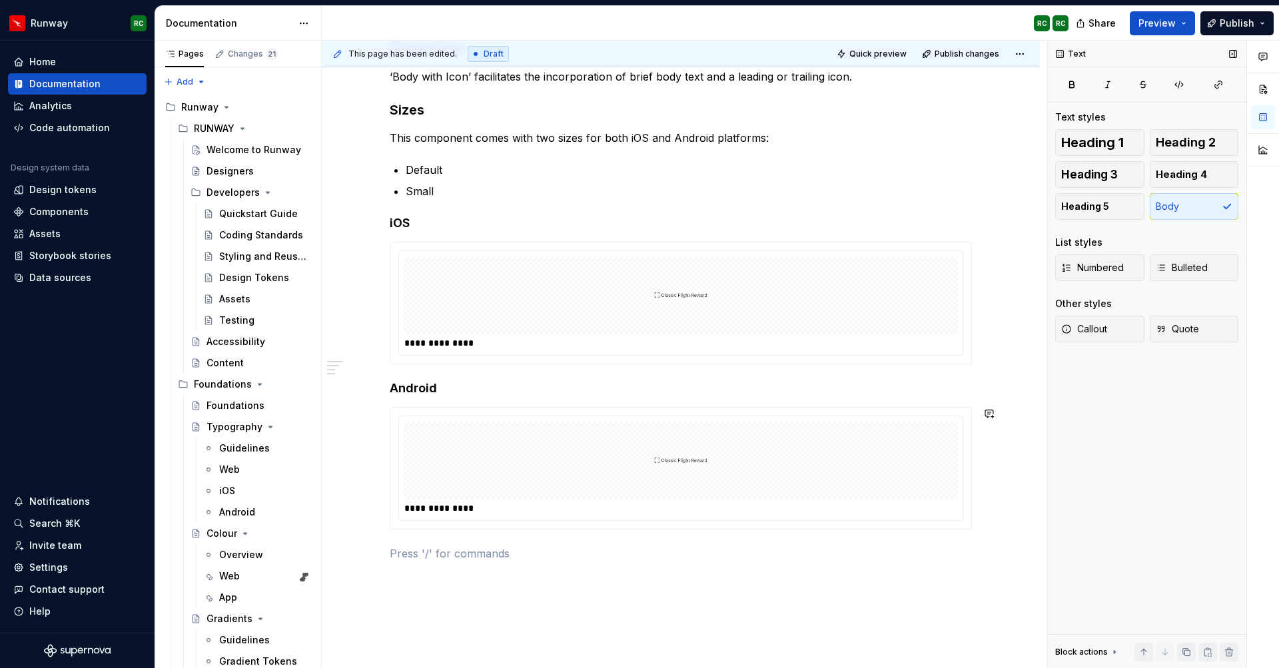
click at [436, 570] on div "**********" at bounding box center [681, 307] width 582 height 541
click at [492, 526] on button "button" at bounding box center [498, 529] width 19 height 19
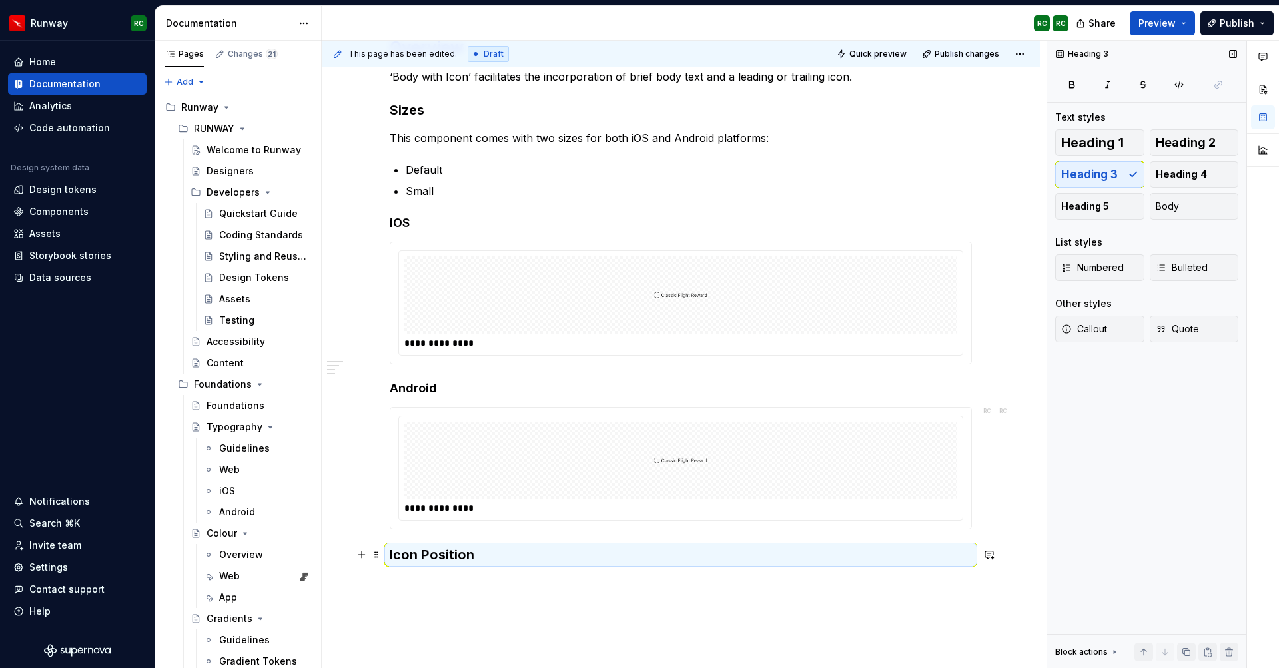
click at [488, 561] on h3 "Icon Position" at bounding box center [681, 555] width 582 height 19
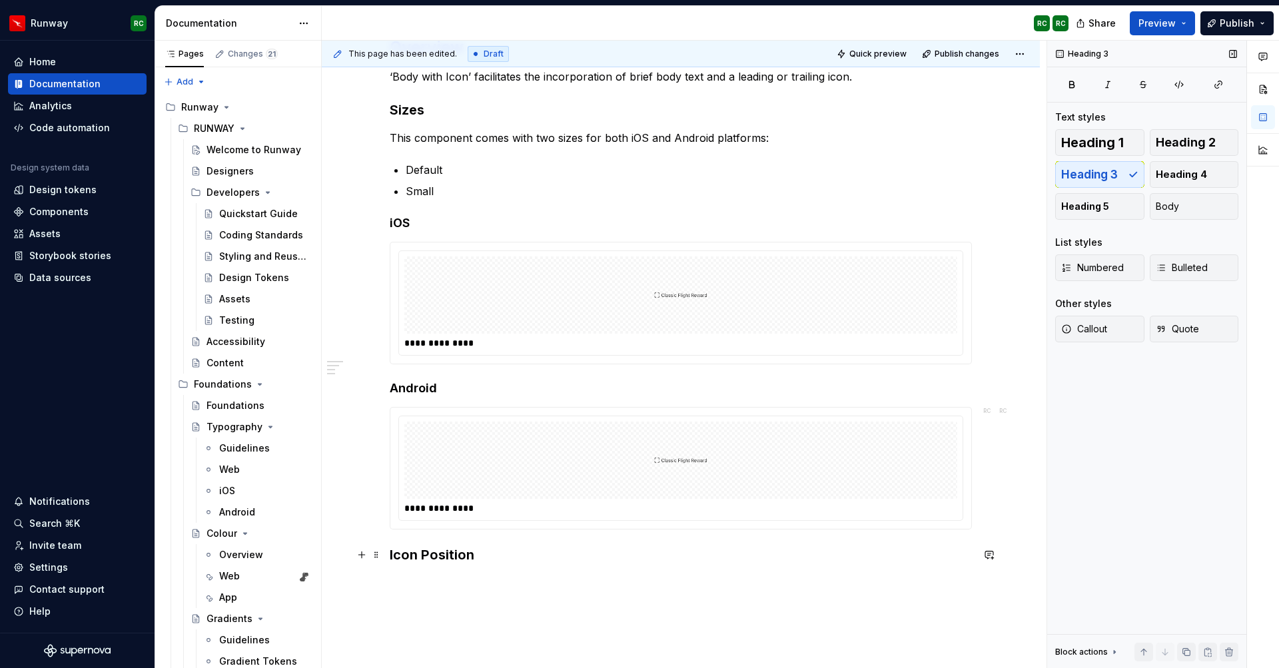
click at [428, 552] on h3 "Icon Position" at bounding box center [681, 555] width 582 height 19
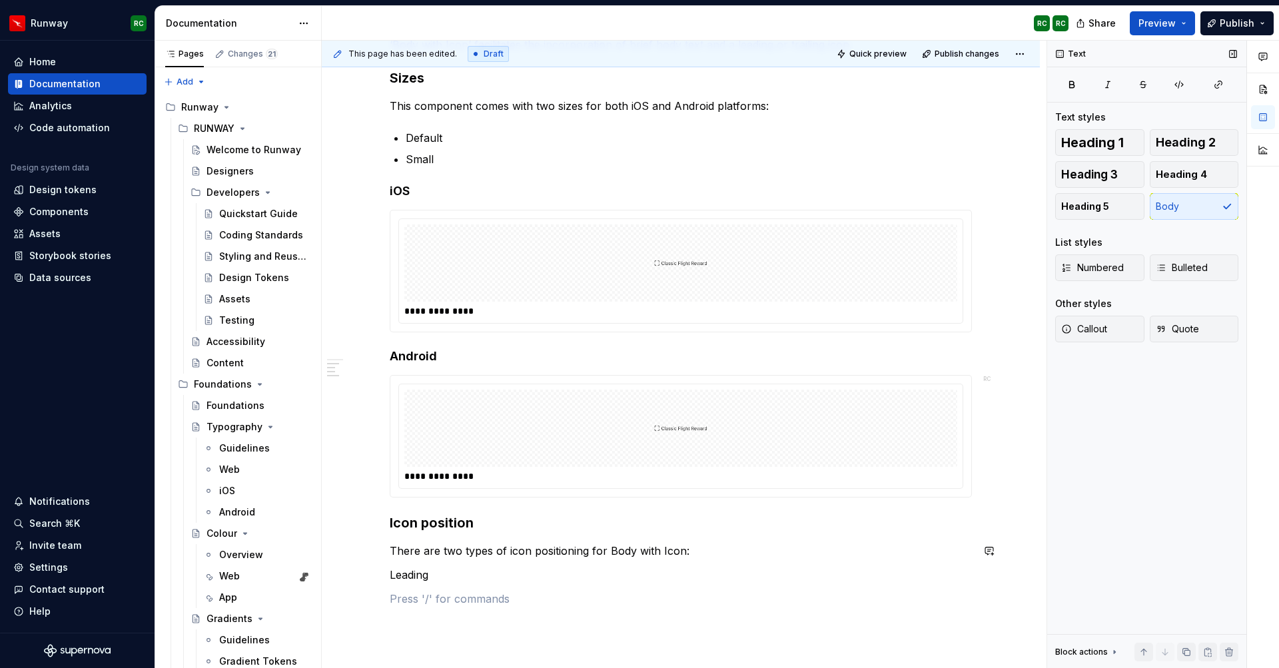
scroll to position [1, 0]
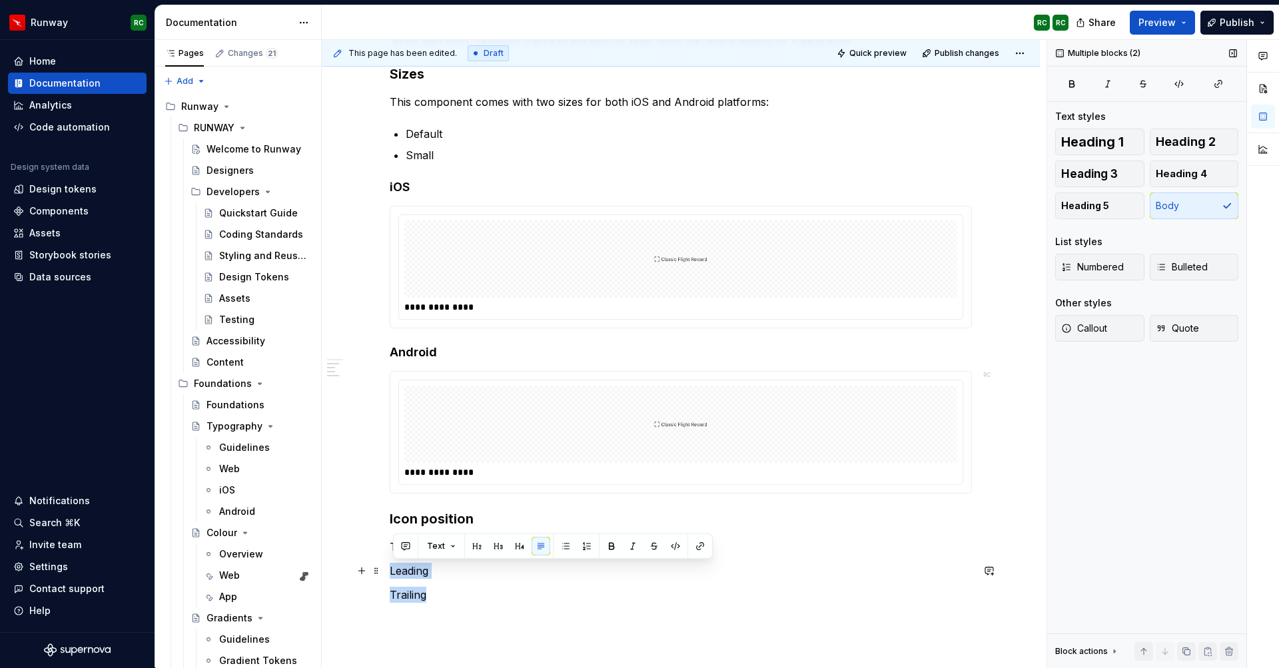
drag, startPoint x: 432, startPoint y: 602, endPoint x: 387, endPoint y: 569, distance: 55.3
click at [387, 569] on div "**********" at bounding box center [681, 394] width 718 height 851
click at [569, 542] on button "button" at bounding box center [565, 546] width 19 height 19
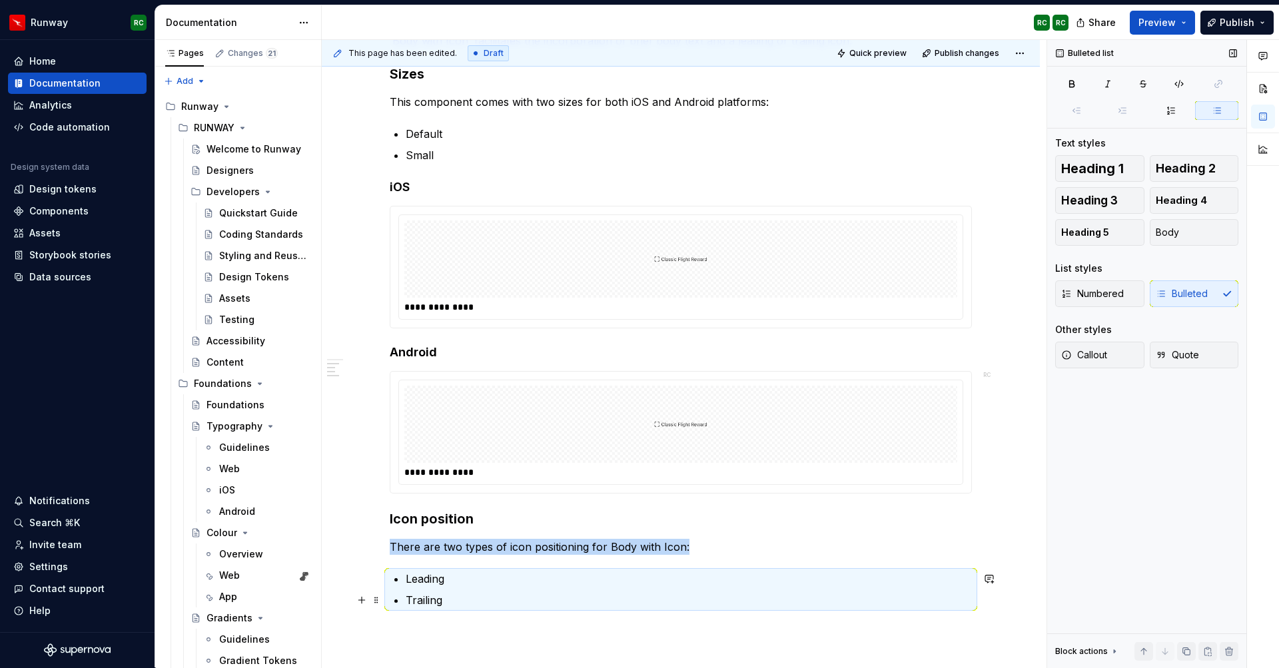
click at [452, 602] on p "Trailing" at bounding box center [689, 600] width 566 height 16
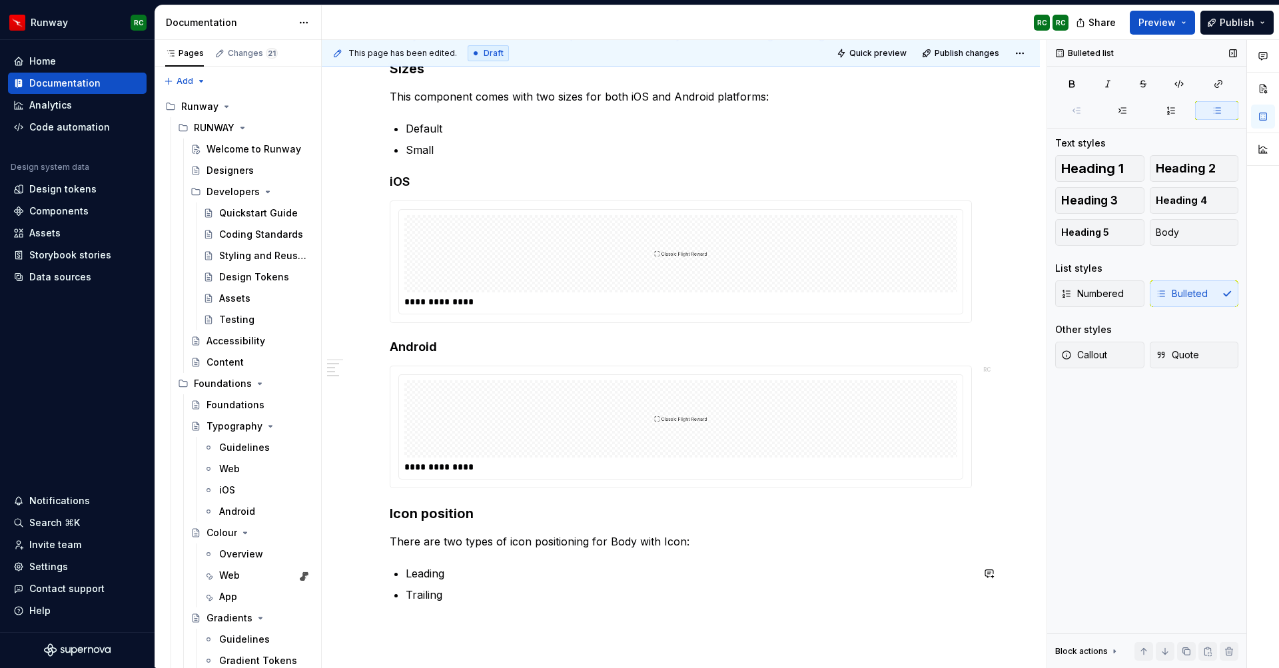
click at [463, 612] on div "**********" at bounding box center [681, 307] width 582 height 624
click at [412, 510] on h3 "Icon position" at bounding box center [681, 513] width 582 height 19
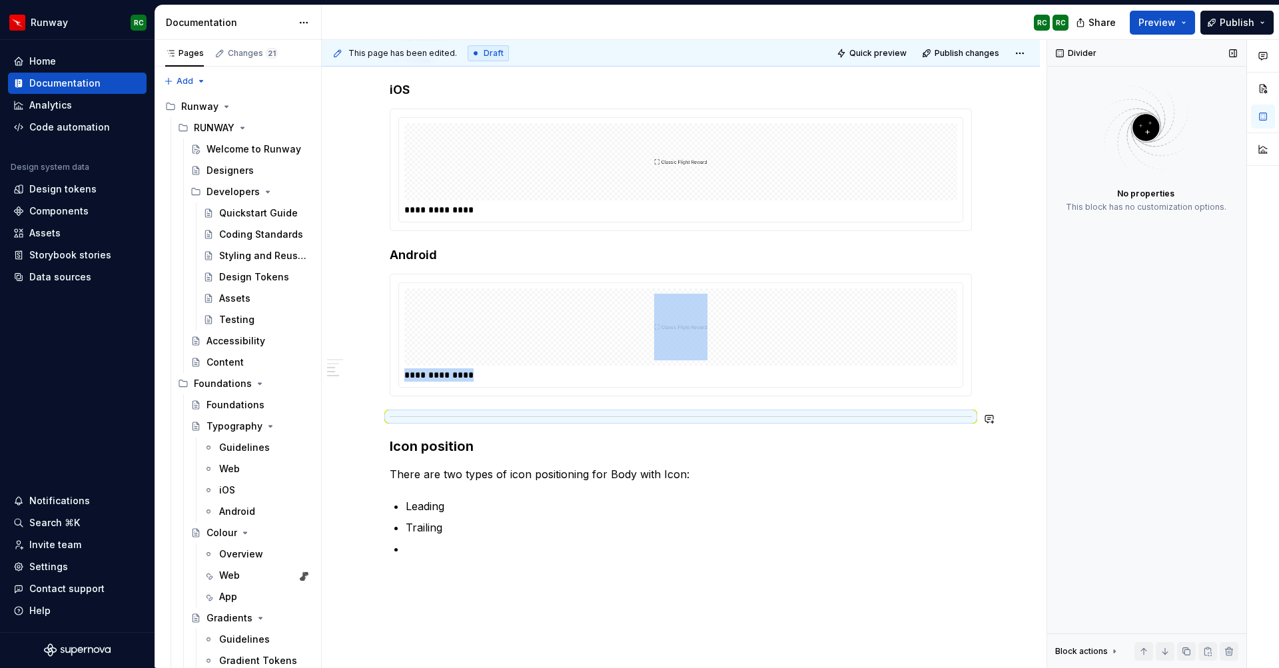
scroll to position [381, 0]
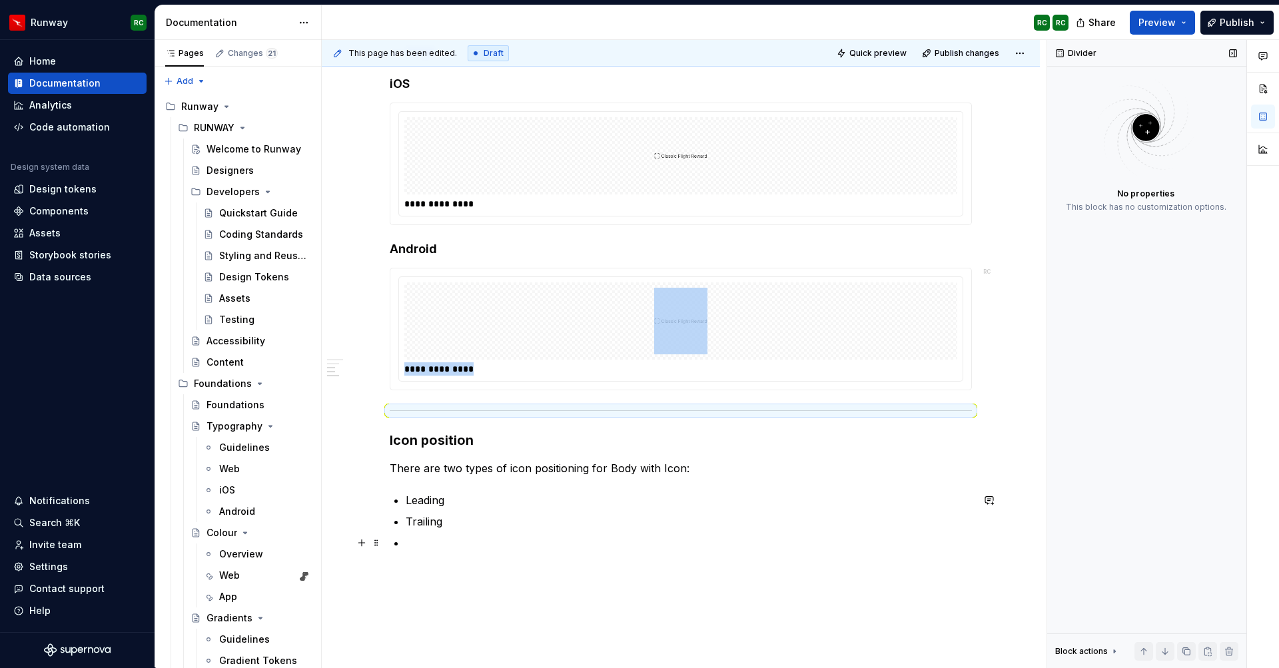
click at [470, 539] on p at bounding box center [689, 543] width 566 height 16
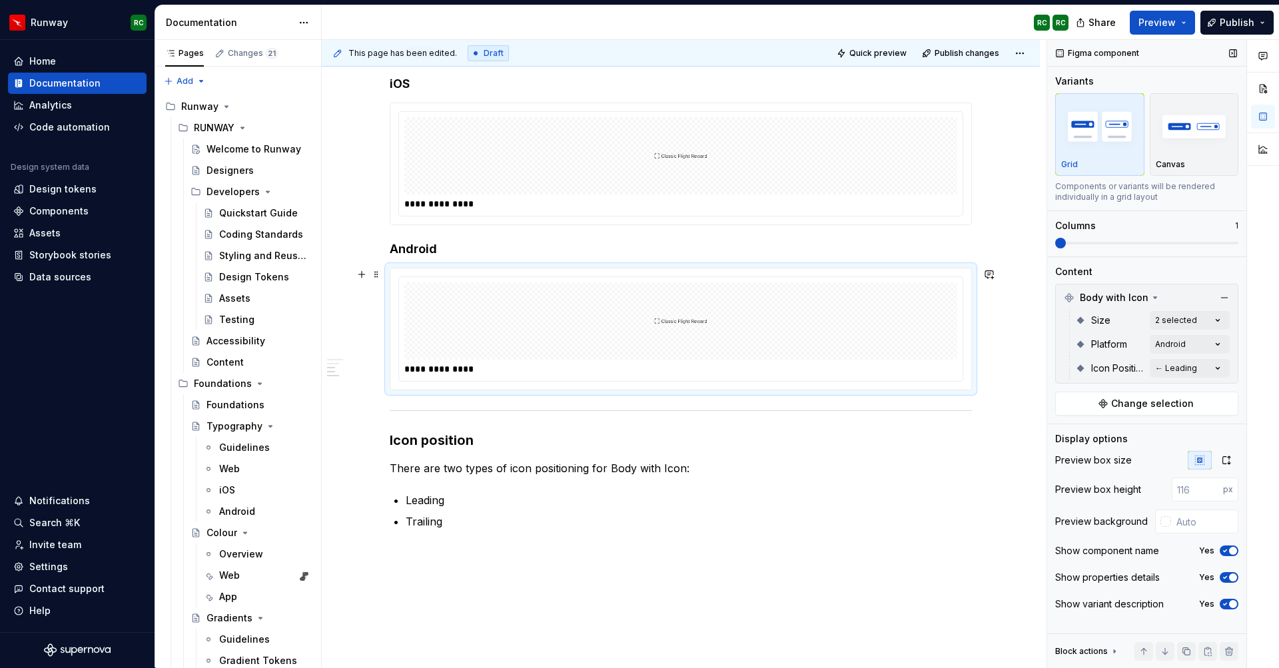
click at [615, 290] on div at bounding box center [680, 321] width 553 height 77
click at [1191, 652] on button "button" at bounding box center [1186, 651] width 19 height 19
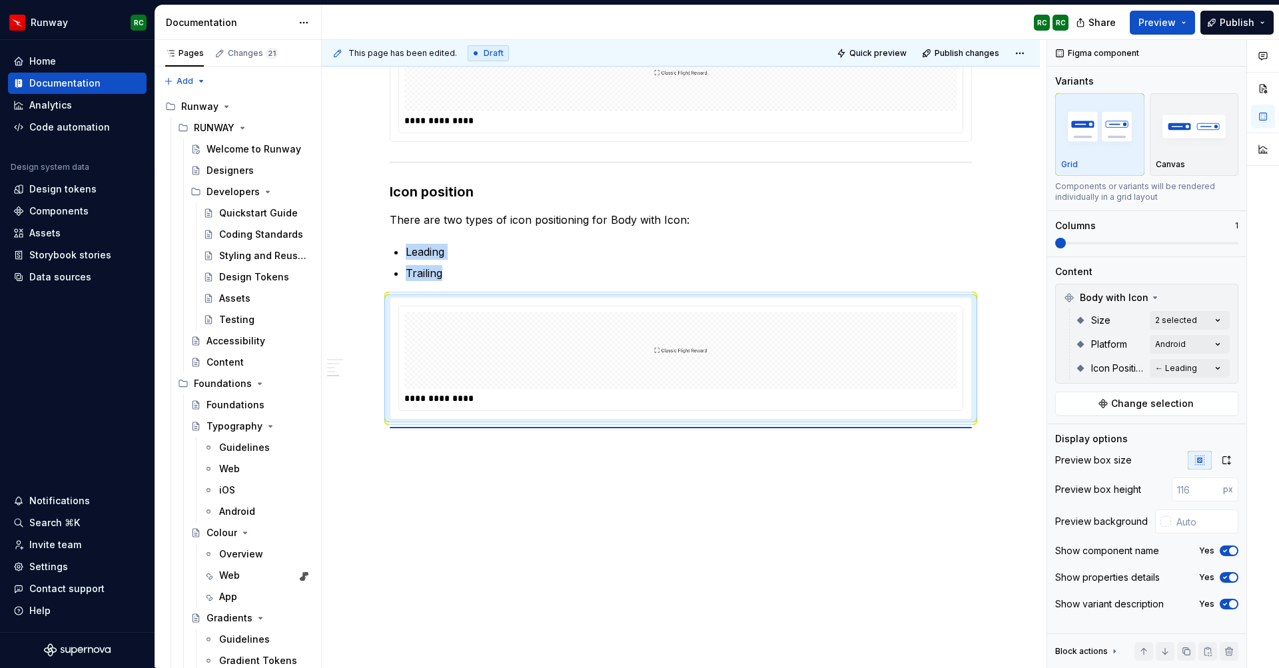
scroll to position [6, 0]
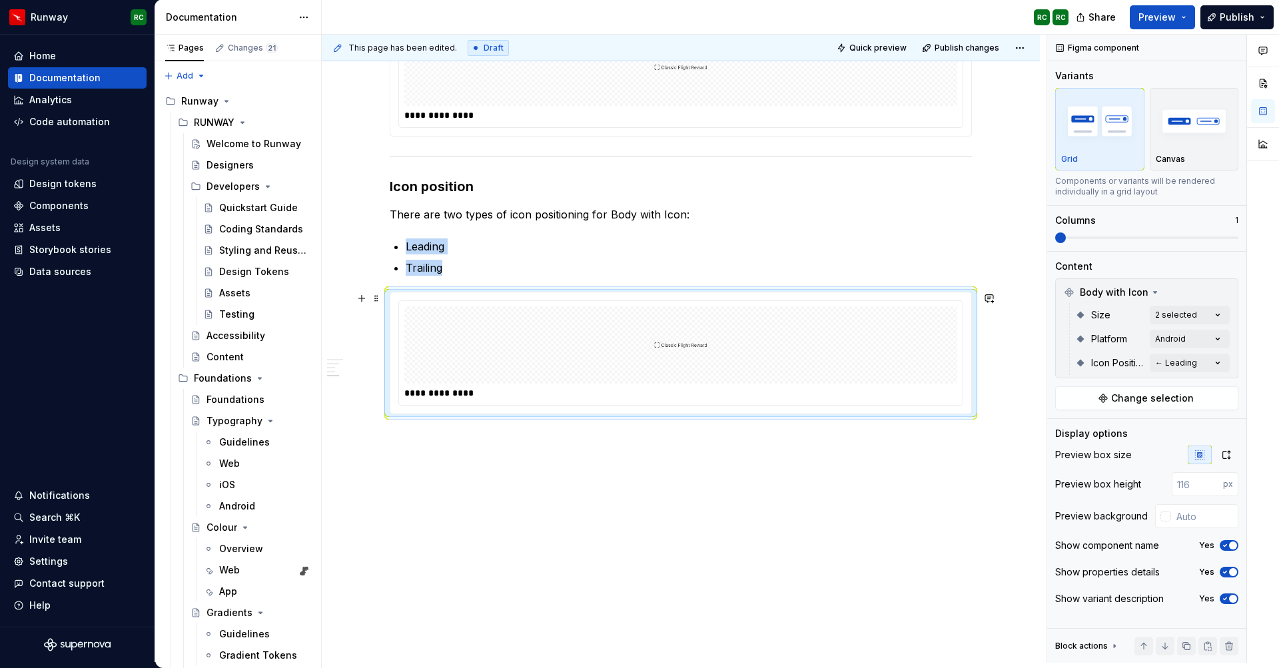
click at [548, 337] on div at bounding box center [680, 345] width 553 height 77
click at [1203, 339] on div "Comments Open comments No comments yet Select ‘Comment’ from the block context …" at bounding box center [1163, 349] width 232 height 628
click at [1091, 425] on span "Android" at bounding box center [1093, 424] width 36 height 13
click at [1141, 323] on div "Comments Open comments No comments yet Select ‘Comment’ from the block context …" at bounding box center [1163, 349] width 232 height 628
click at [1173, 367] on div "Comments Open comments No comments yet Select ‘Comment’ from the block context …" at bounding box center [1163, 349] width 232 height 628
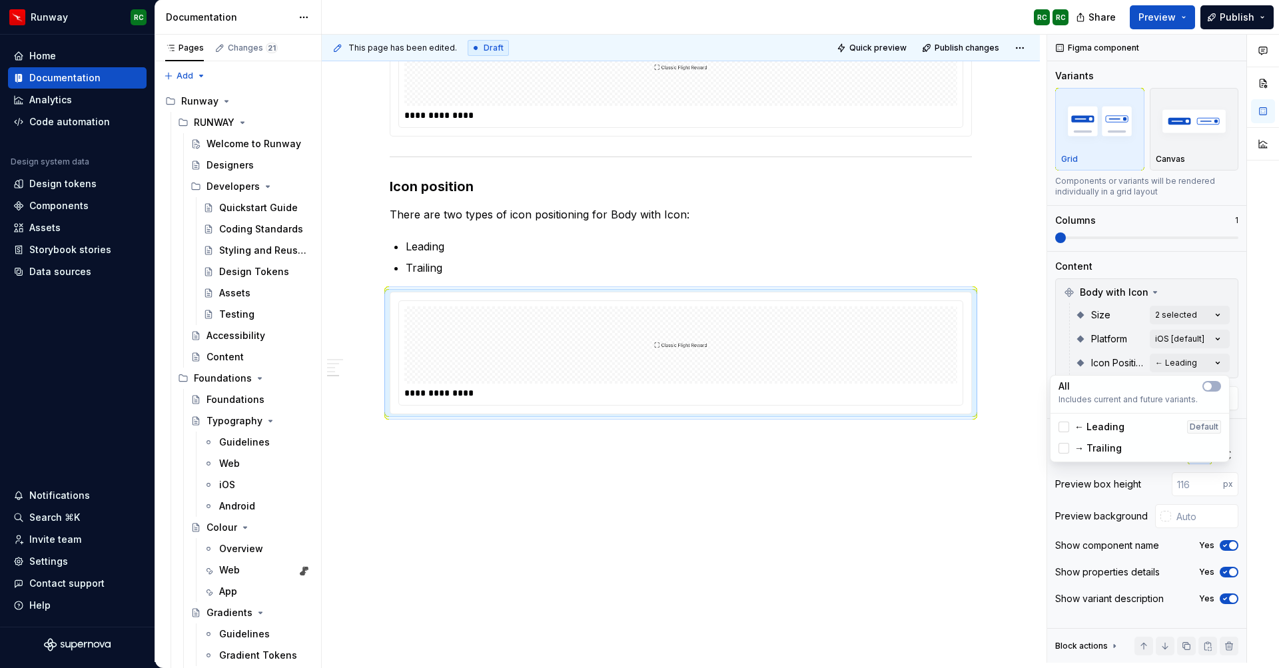
click at [1114, 449] on span "→ Trailing" at bounding box center [1098, 448] width 47 height 13
click at [1161, 313] on div "Comments Open comments No comments yet Select ‘Comment’ from the block context …" at bounding box center [1163, 349] width 232 height 628
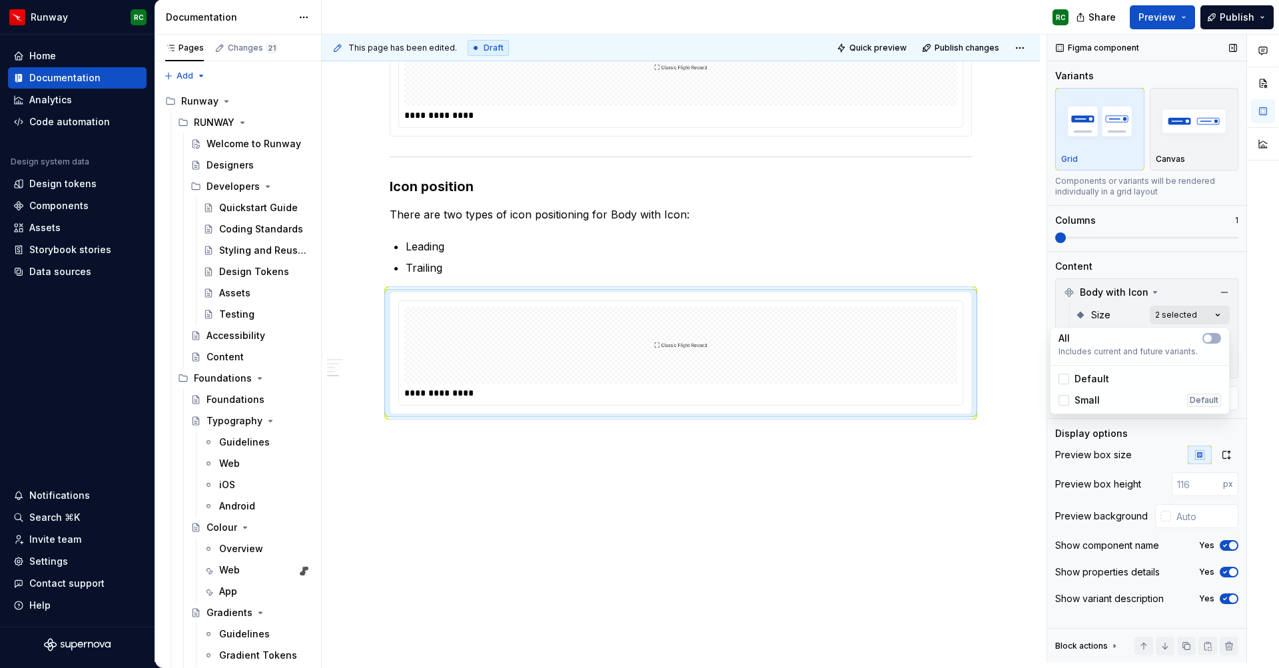
click at [1165, 315] on div "Comments Open comments No comments yet Select ‘Comment’ from the block context …" at bounding box center [1163, 349] width 232 height 628
click at [1109, 400] on div "Small Default" at bounding box center [1140, 400] width 163 height 13
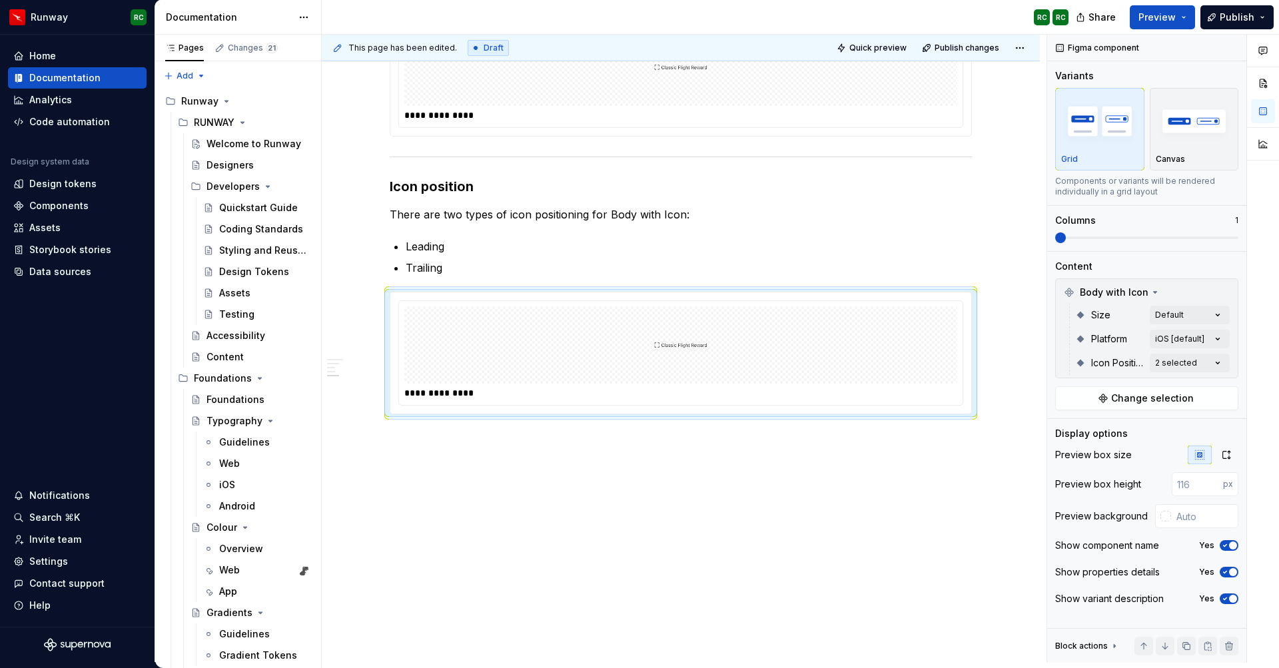
click at [1067, 303] on div "Comments Open comments No comments yet Select ‘Comment’ from the block context …" at bounding box center [1163, 349] width 232 height 628
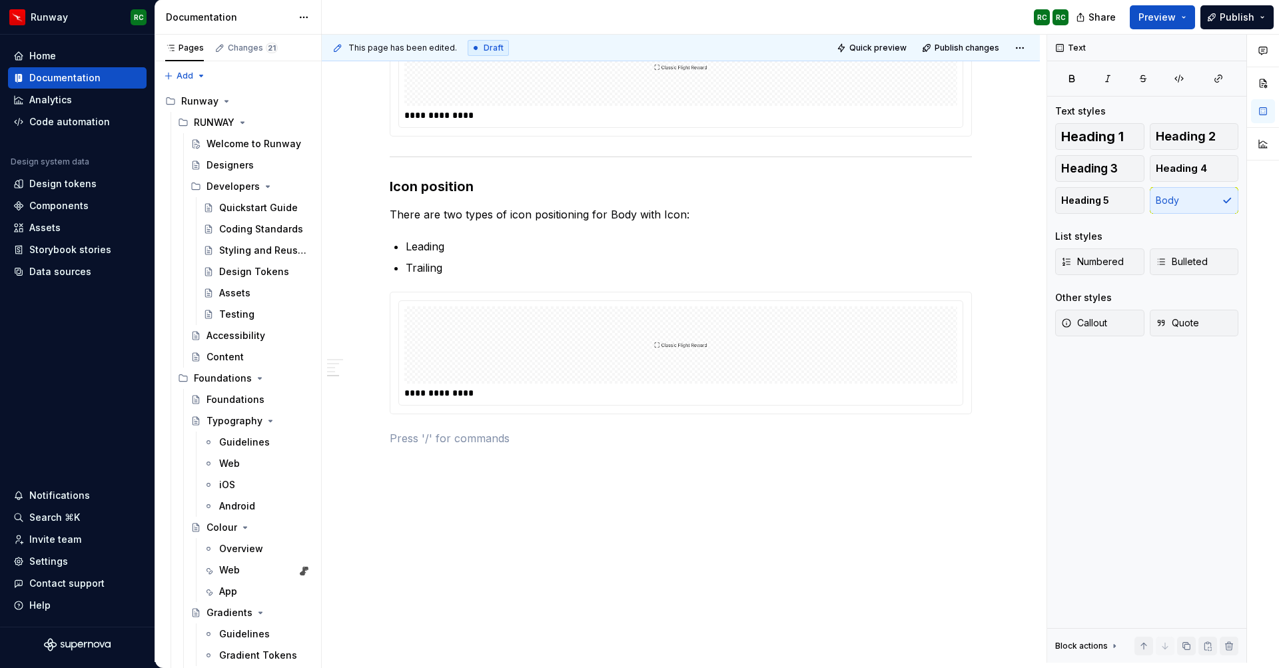
click at [902, 534] on div "**********" at bounding box center [681, 137] width 718 height 1051
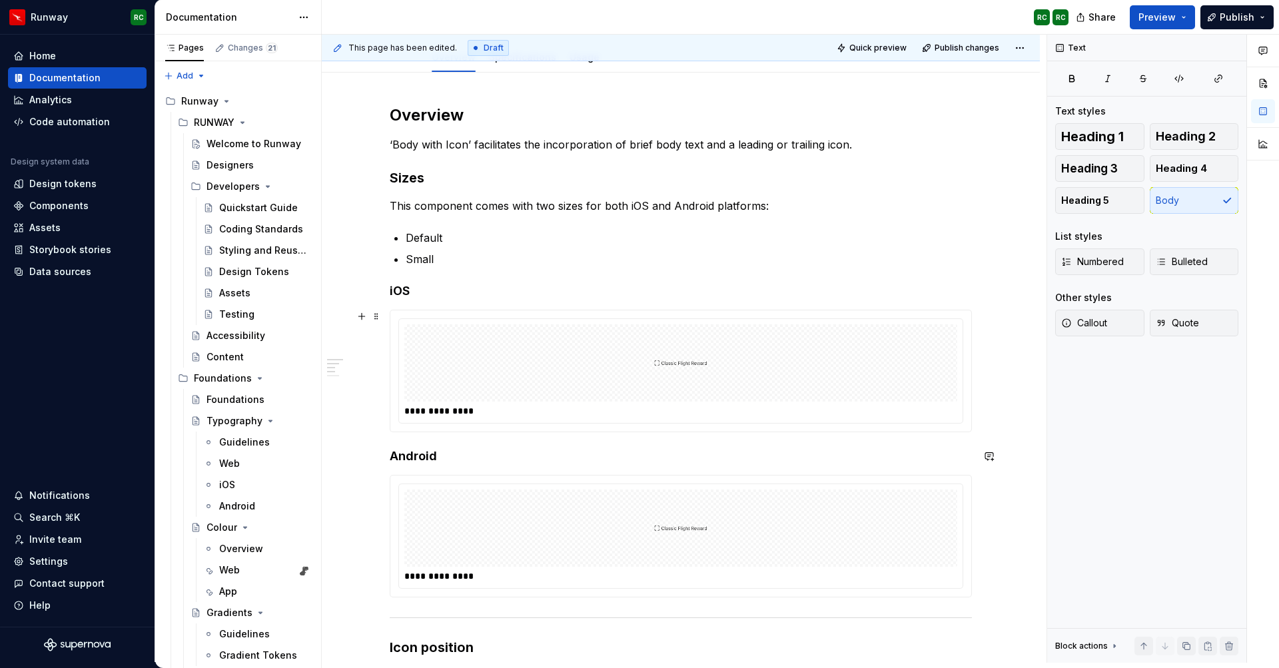
scroll to position [0, 0]
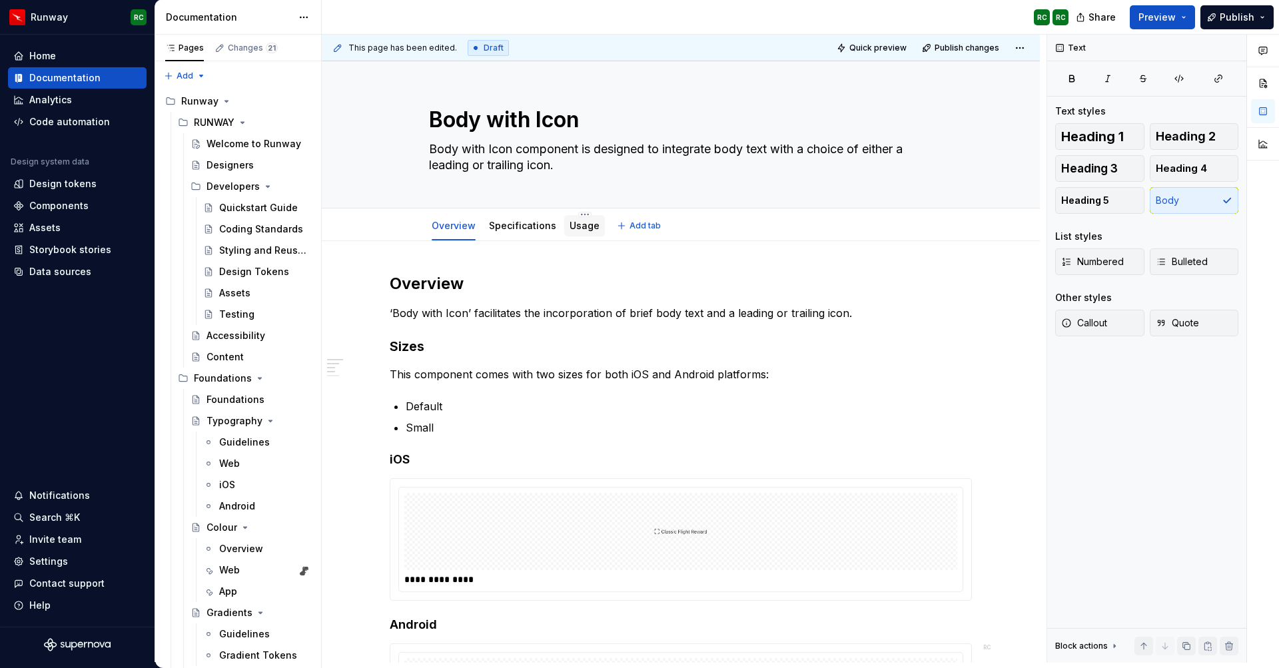
click at [592, 225] on link "Usage" at bounding box center [585, 225] width 30 height 11
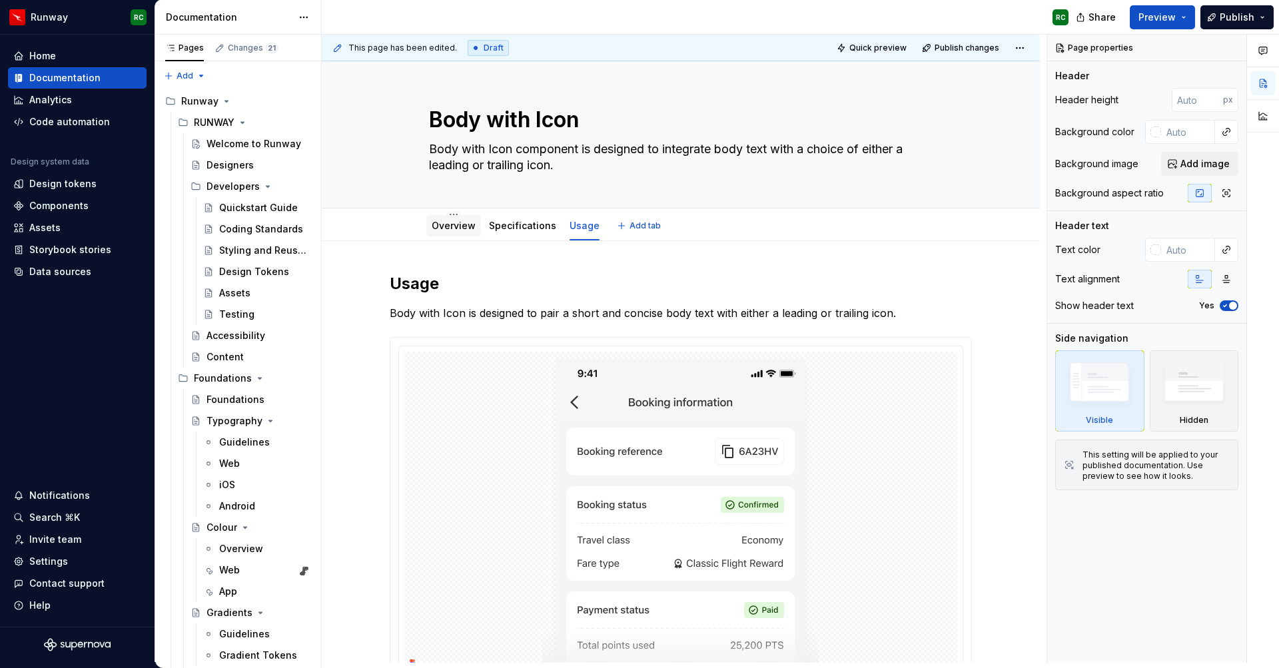
click at [471, 223] on link "Overview" at bounding box center [454, 225] width 44 height 11
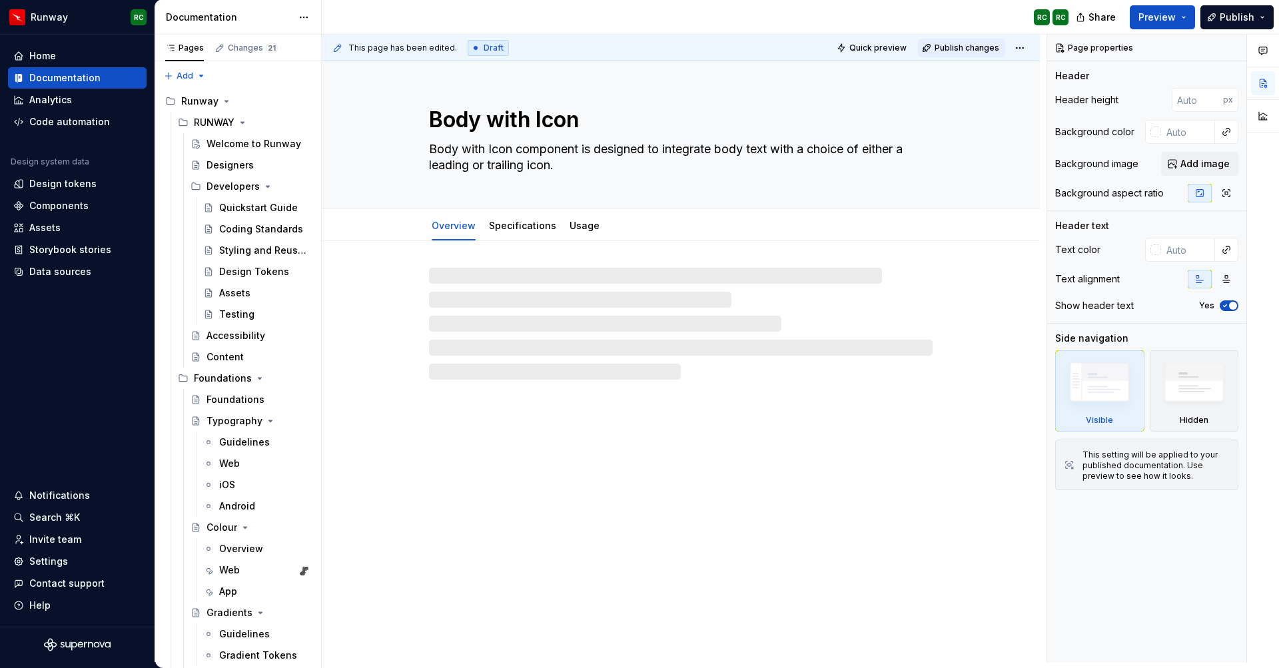
click at [972, 46] on span "Publish changes" at bounding box center [967, 48] width 65 height 11
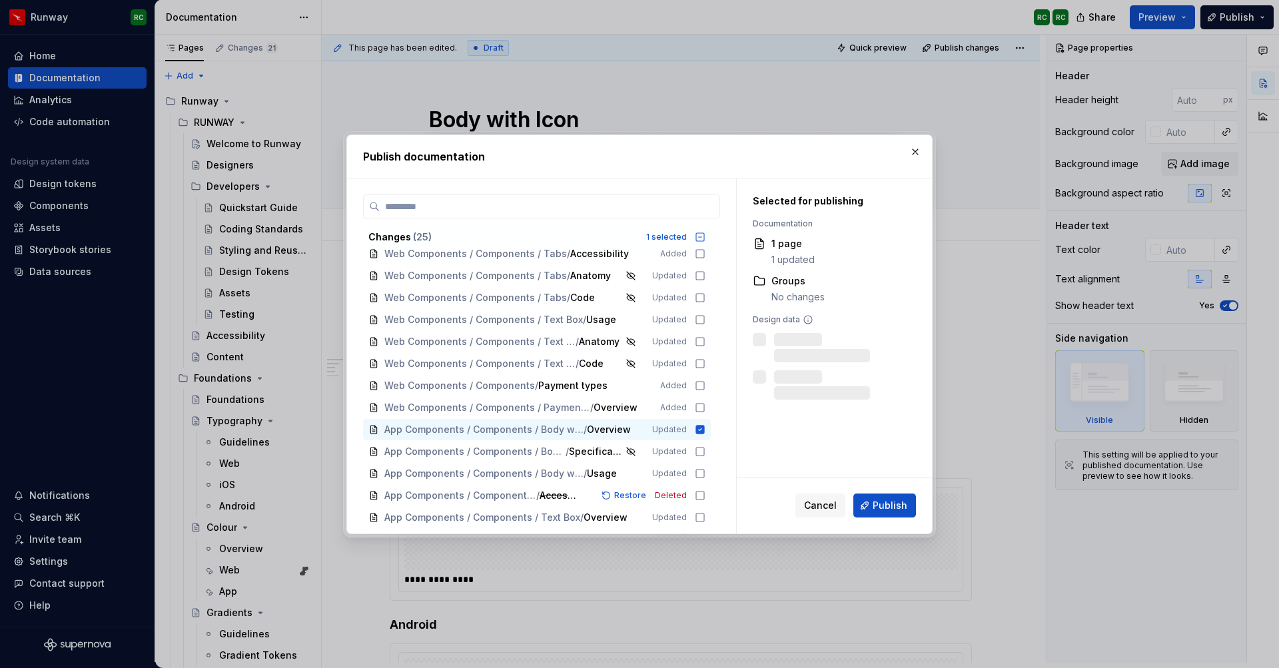
scroll to position [267, 0]
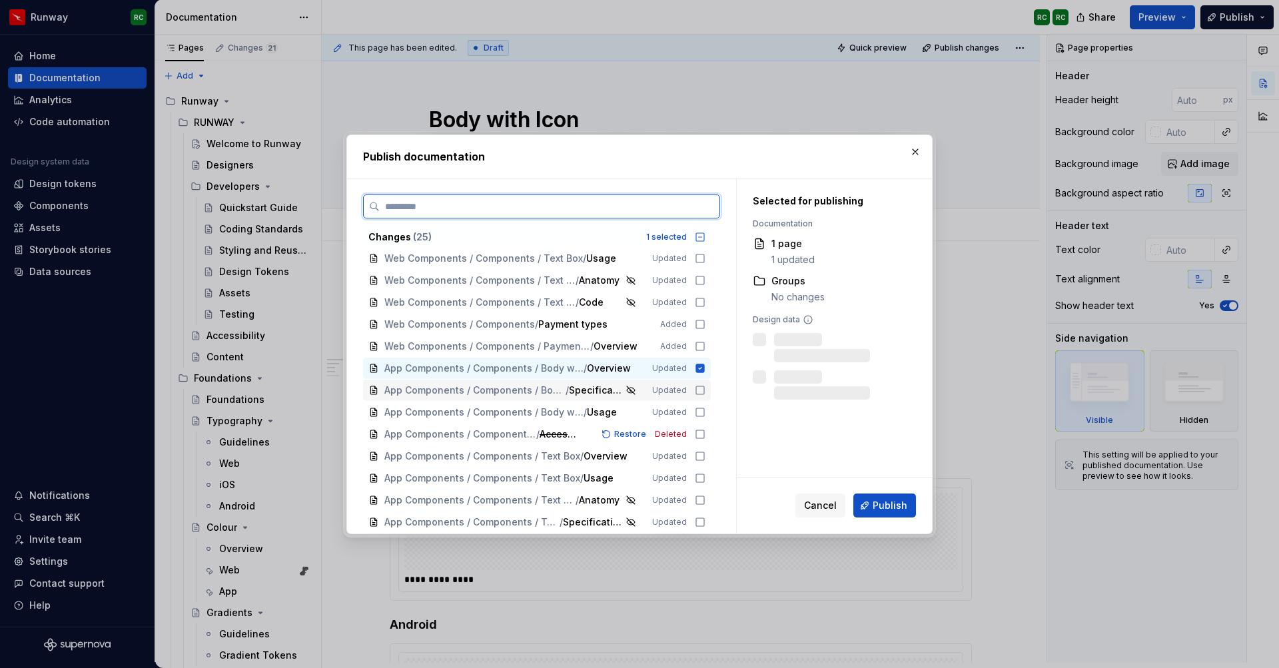
click at [706, 391] on icon at bounding box center [700, 390] width 11 height 11
click at [706, 433] on icon at bounding box center [700, 434] width 11 height 11
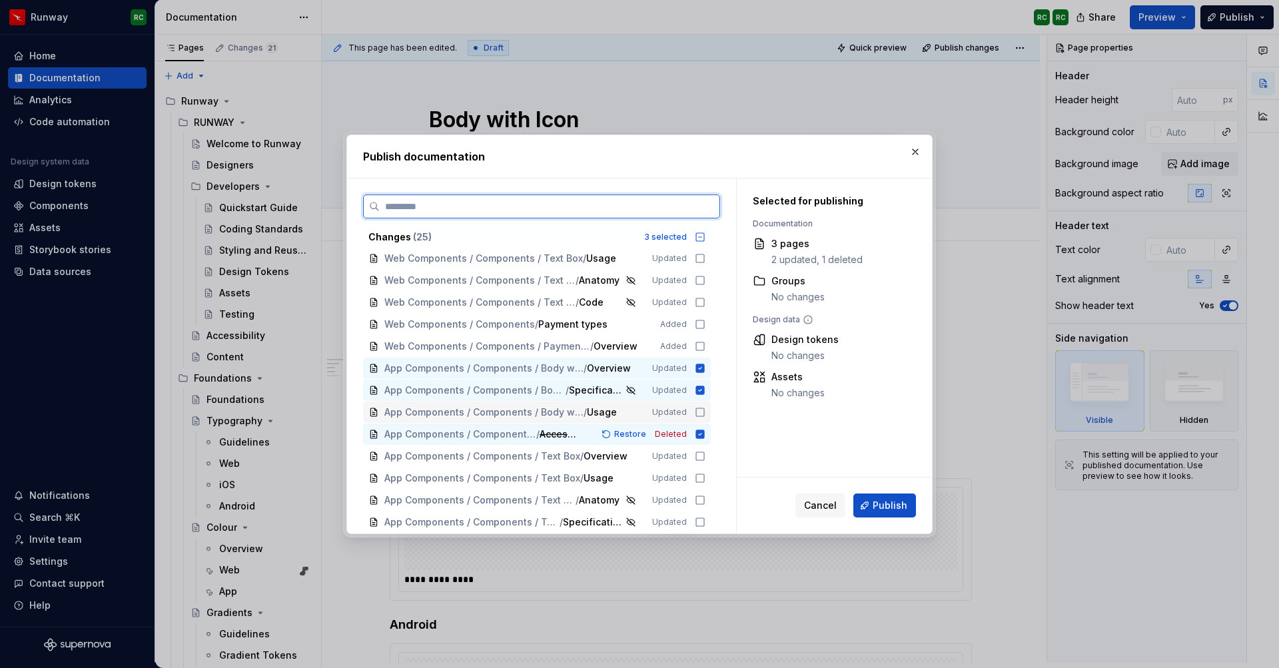
click at [705, 414] on icon at bounding box center [700, 412] width 11 height 11
click at [873, 504] on button "Publish" at bounding box center [885, 506] width 63 height 24
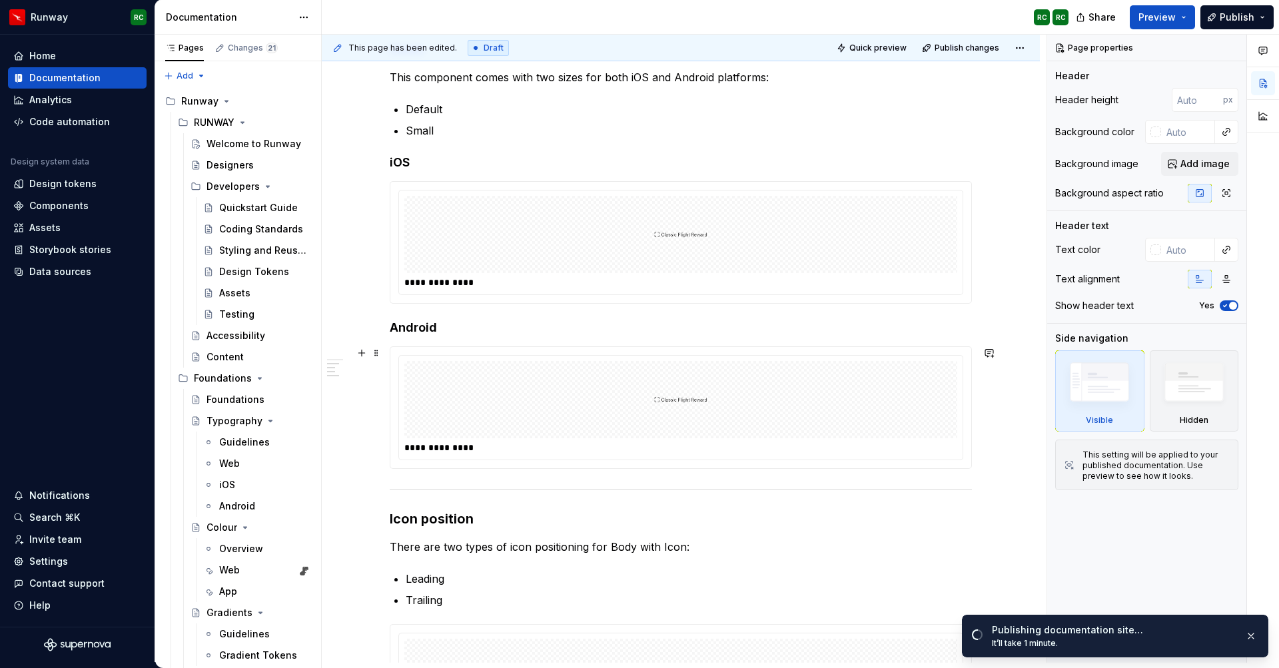
scroll to position [303, 0]
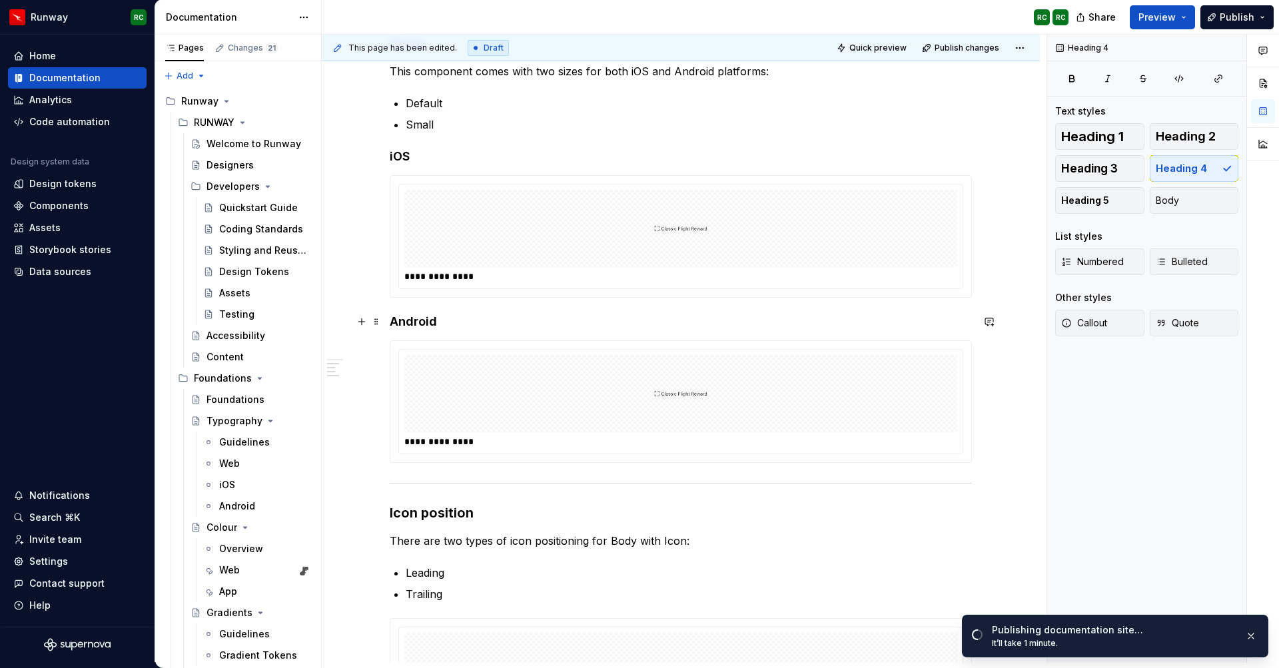
click at [427, 320] on h4 "Android" at bounding box center [681, 322] width 582 height 16
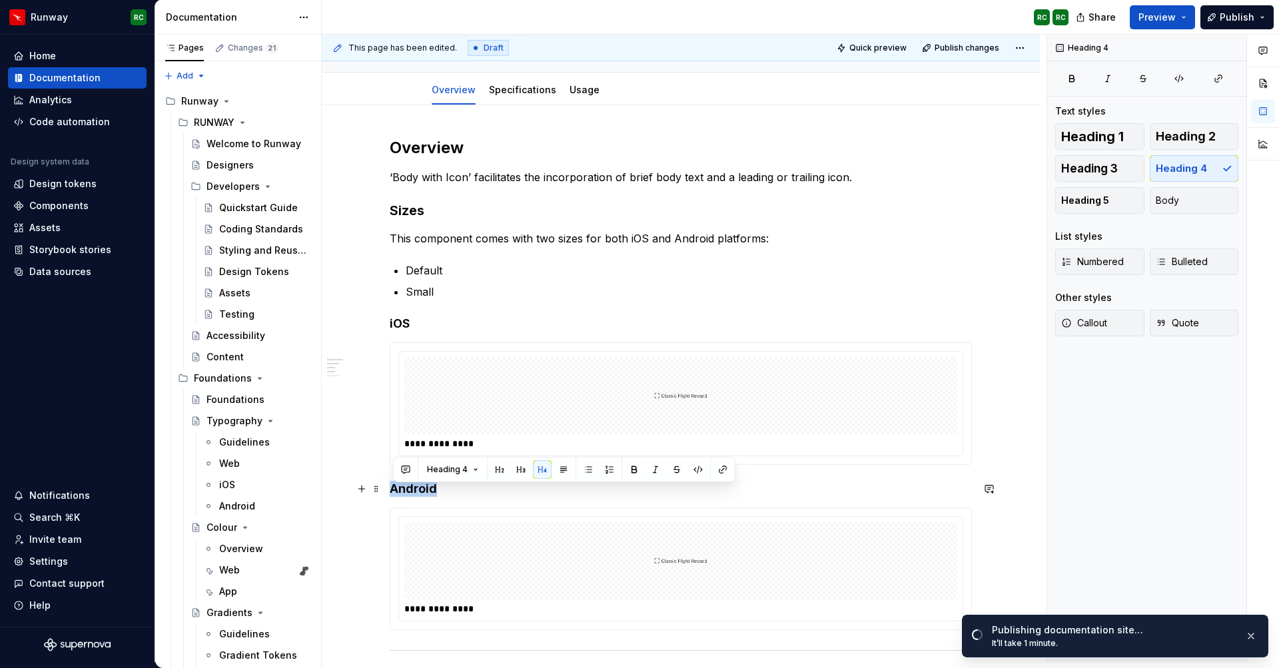
scroll to position [130, 0]
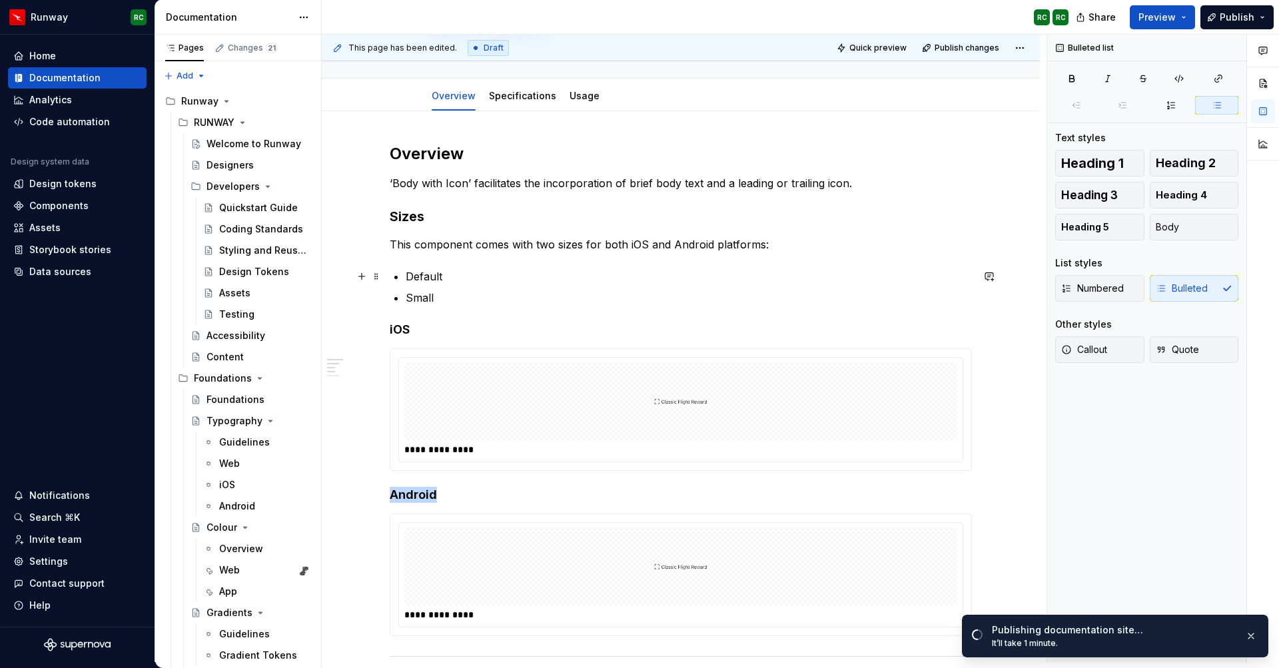
click at [434, 275] on p "Default" at bounding box center [689, 277] width 566 height 16
click at [425, 299] on p "Small" at bounding box center [689, 298] width 566 height 16
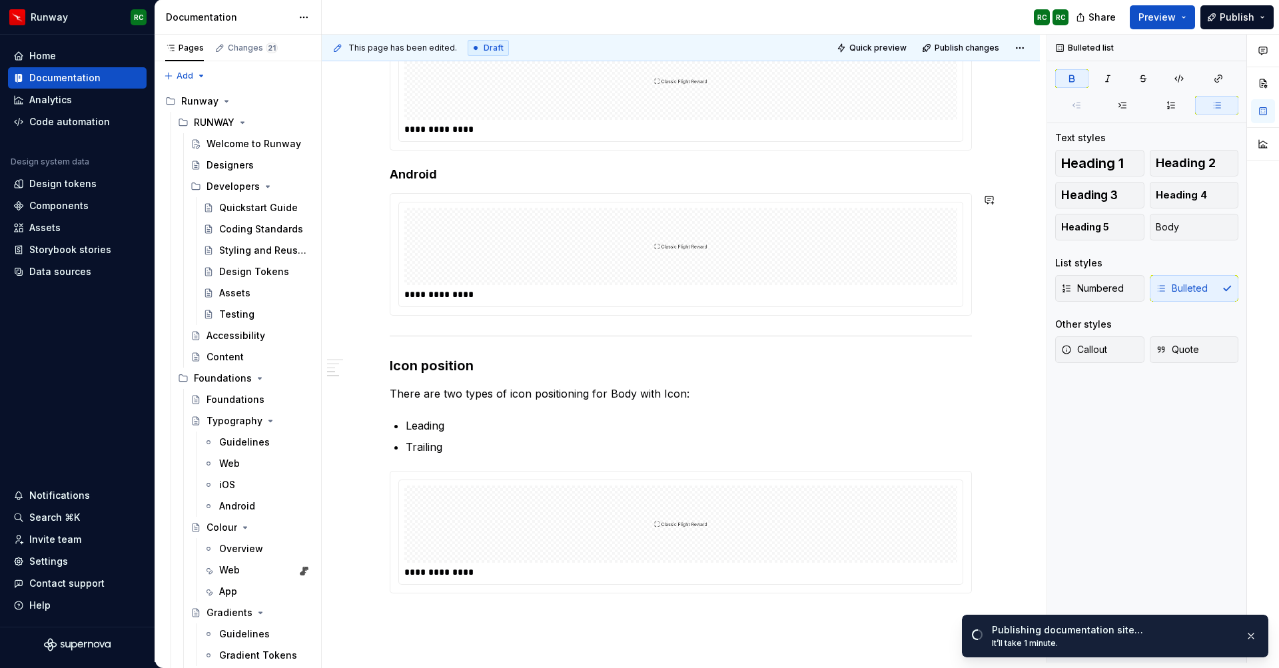
scroll to position [503, 0]
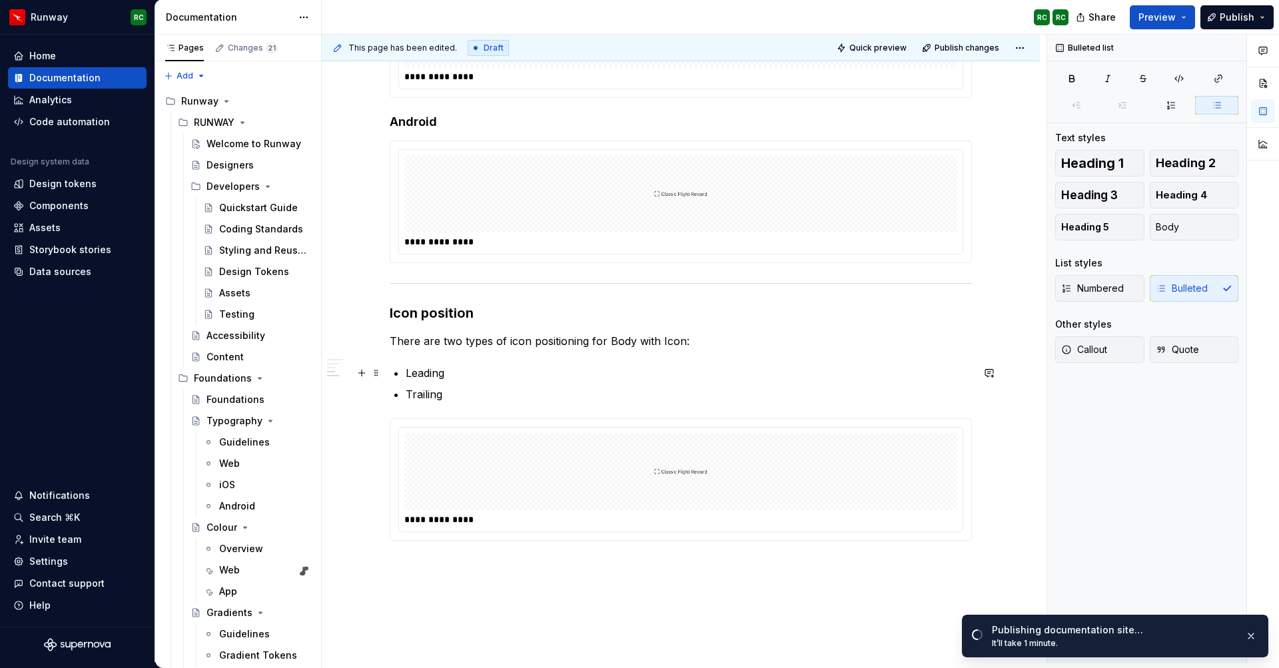
click at [426, 376] on p "Leading" at bounding box center [689, 373] width 566 height 16
click at [428, 393] on p "Trailing" at bounding box center [689, 394] width 566 height 16
click at [970, 53] on button "Publish changes" at bounding box center [961, 48] width 87 height 19
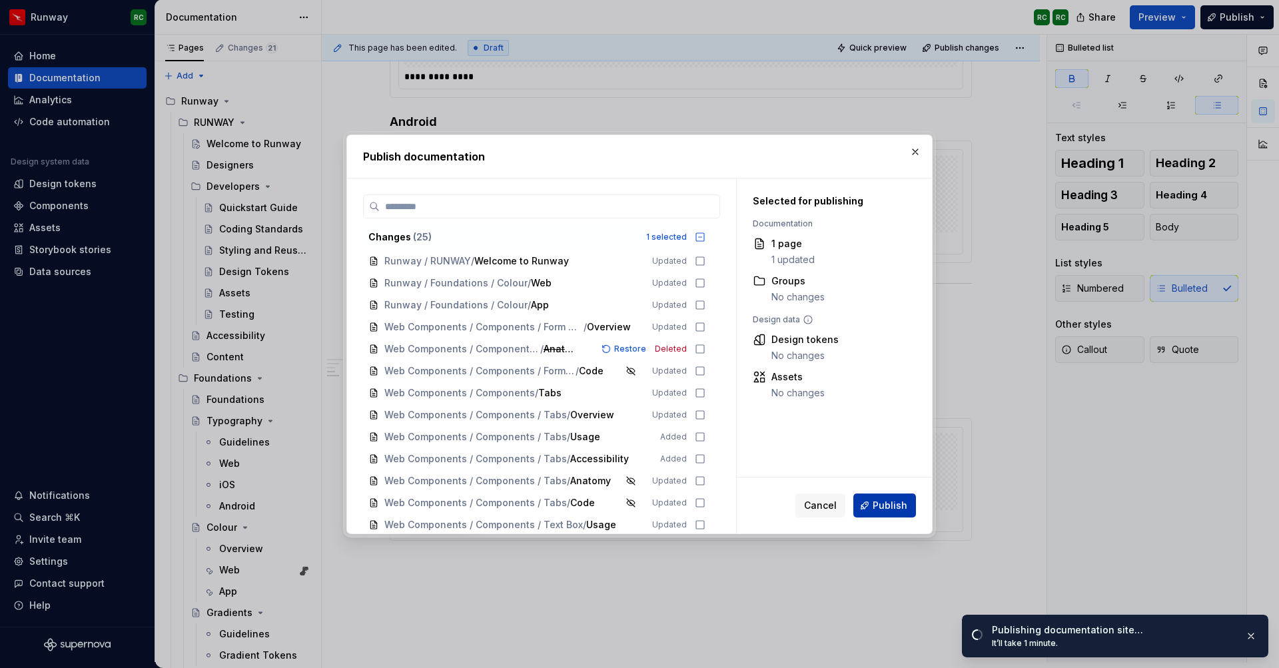
click at [904, 512] on span "Publish" at bounding box center [890, 505] width 35 height 13
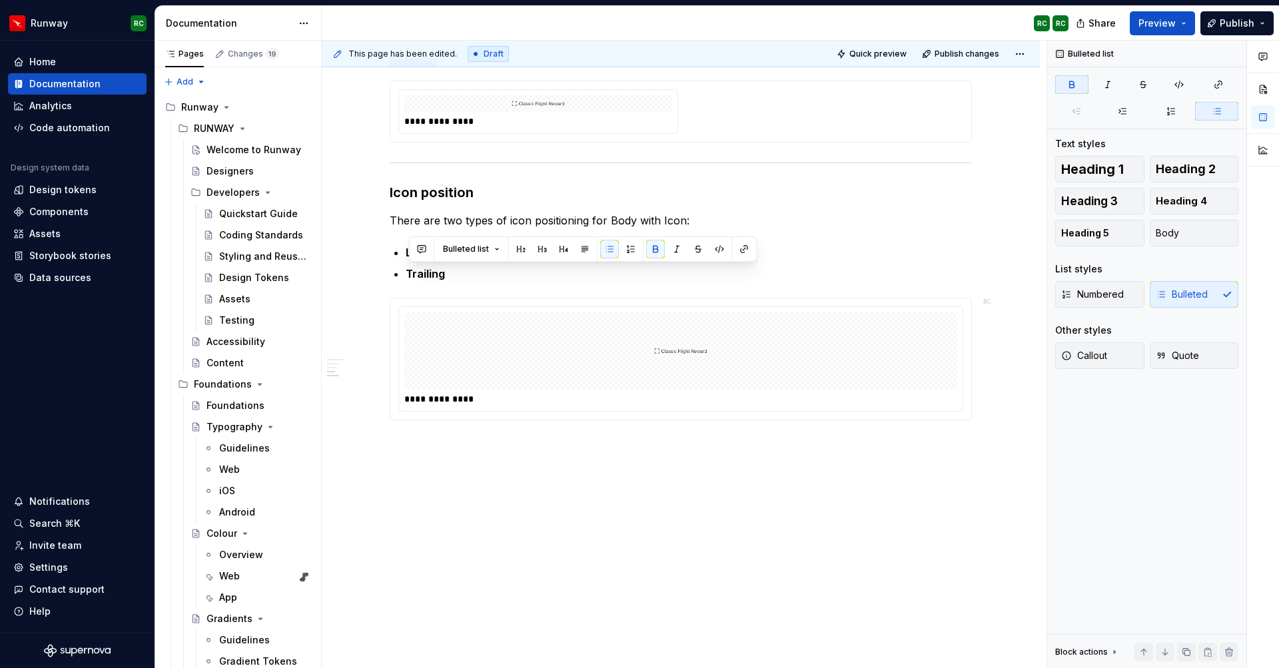
scroll to position [449, 0]
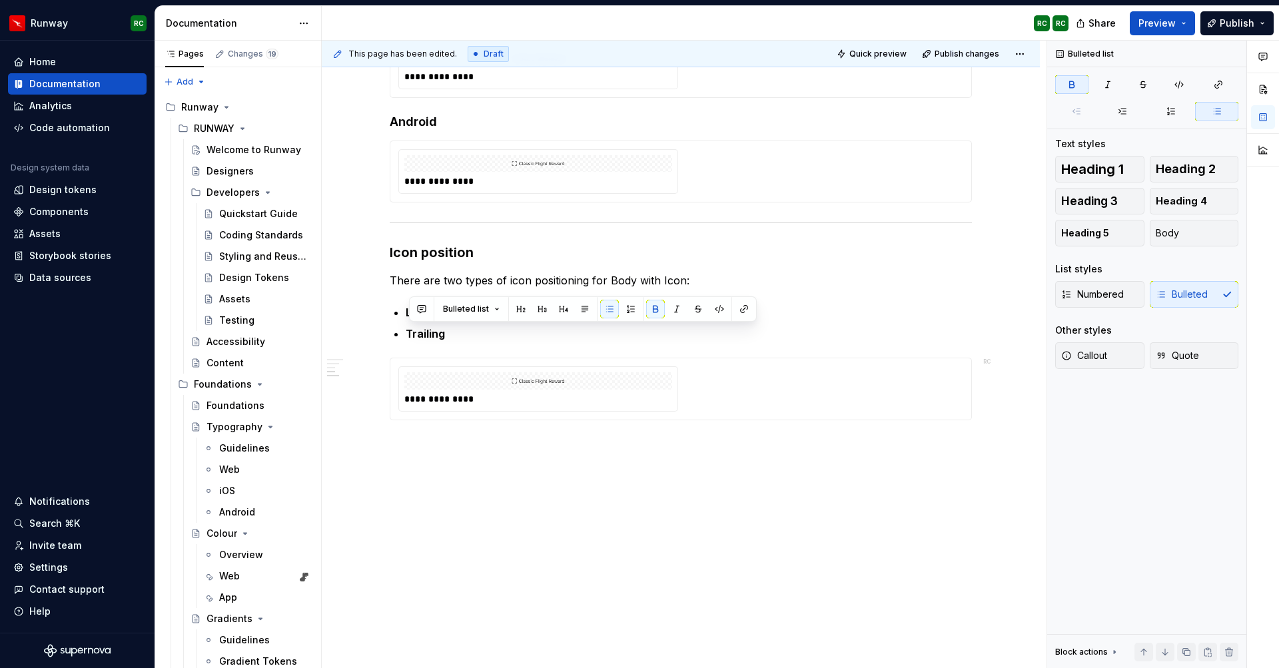
type textarea "*"
